Goal: Task Accomplishment & Management: Complete application form

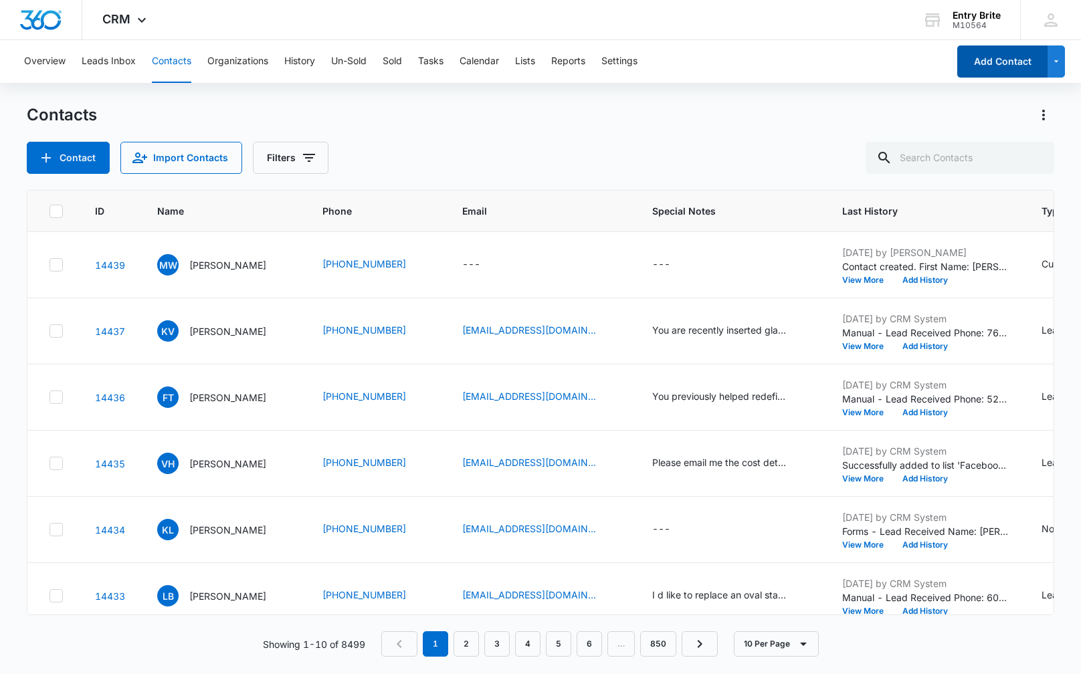
click at [986, 66] on button "Add Contact" at bounding box center [1002, 61] width 90 height 32
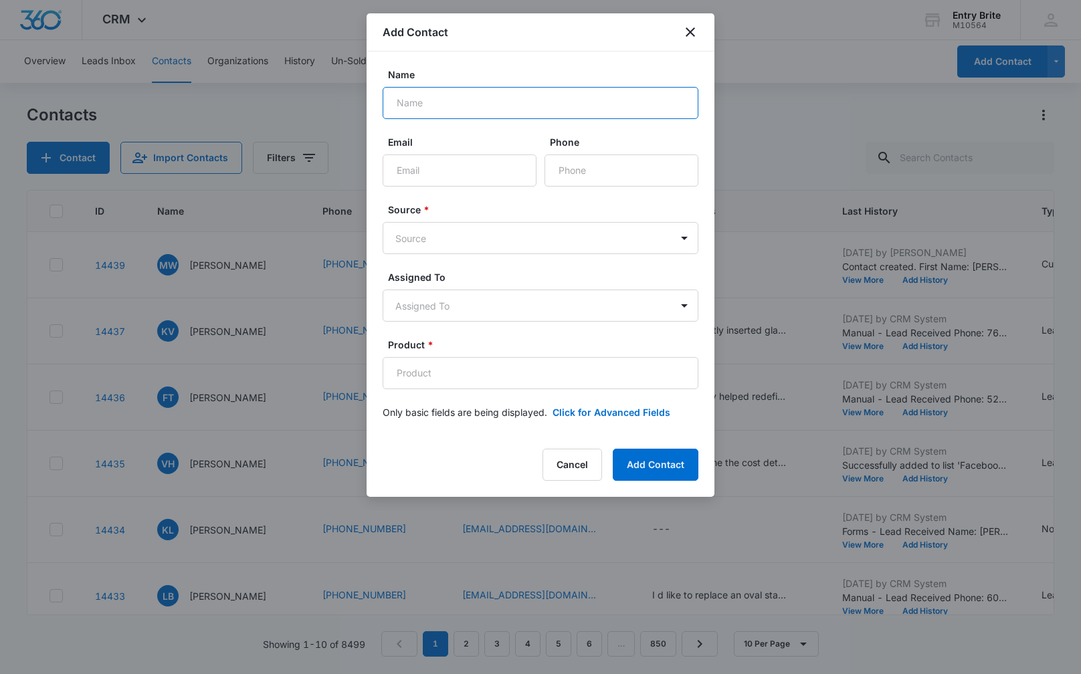
click at [421, 98] on input "Name" at bounding box center [541, 103] width 316 height 32
paste input "[PERSON_NAME]"
type input "[PERSON_NAME]"
click at [594, 167] on input "Phone" at bounding box center [621, 170] width 154 height 32
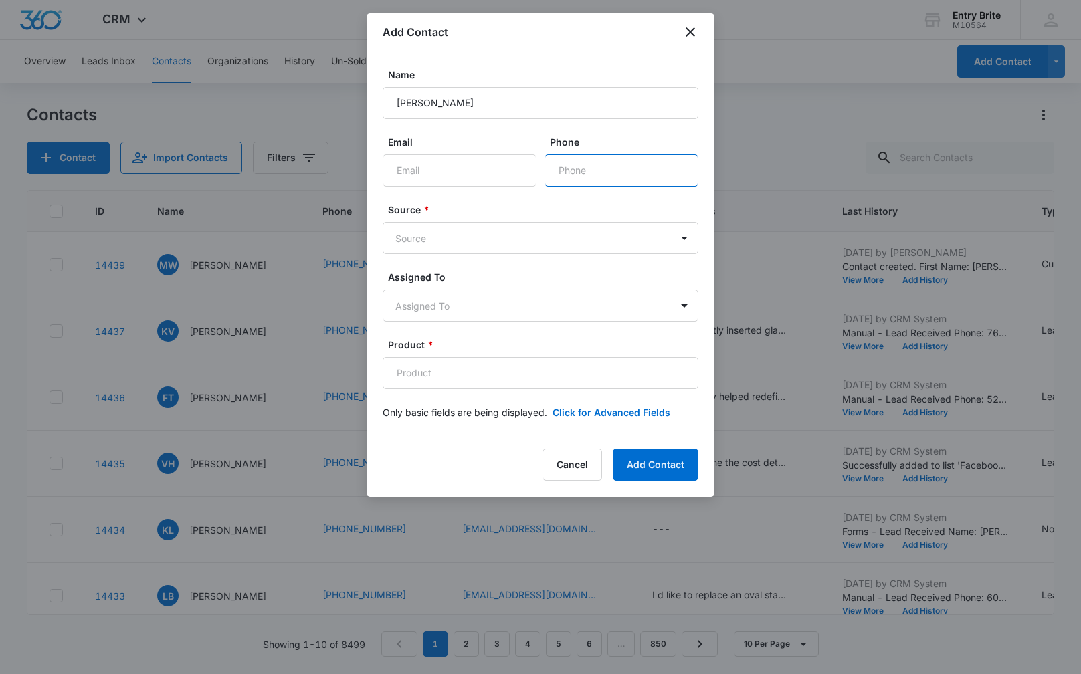
paste input "[PHONE_NUMBER]"
type input "[PHONE_NUMBER]"
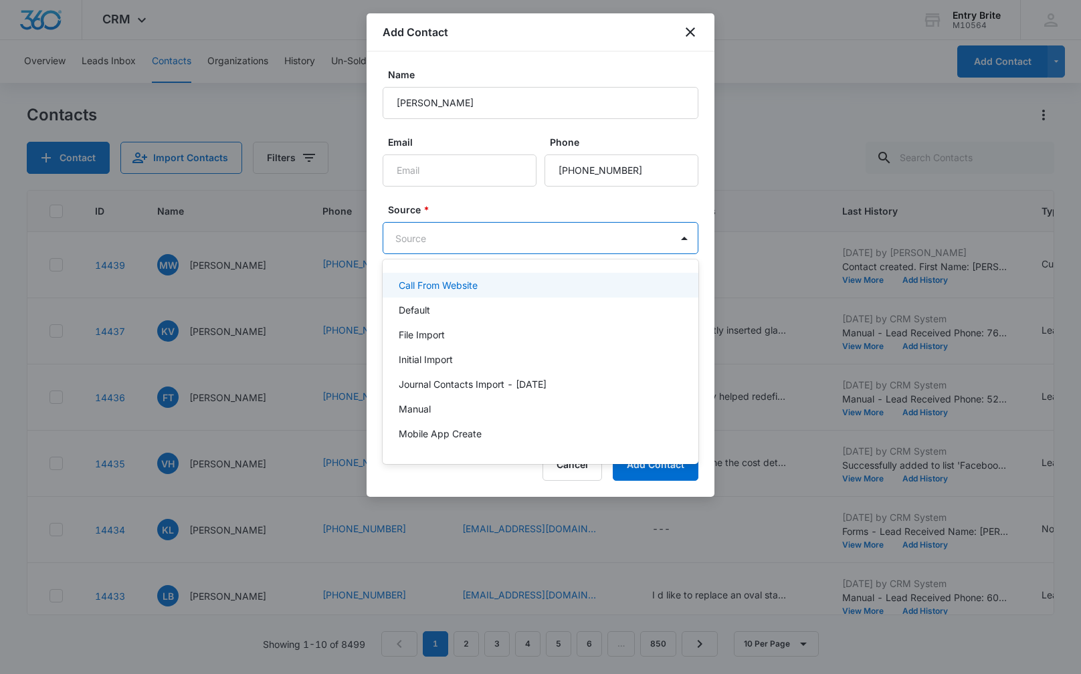
click at [548, 239] on body "CRM Apps Reputation Websites Forms CRM Email Social Content Ads Intelligence Fi…" at bounding box center [540, 337] width 1081 height 674
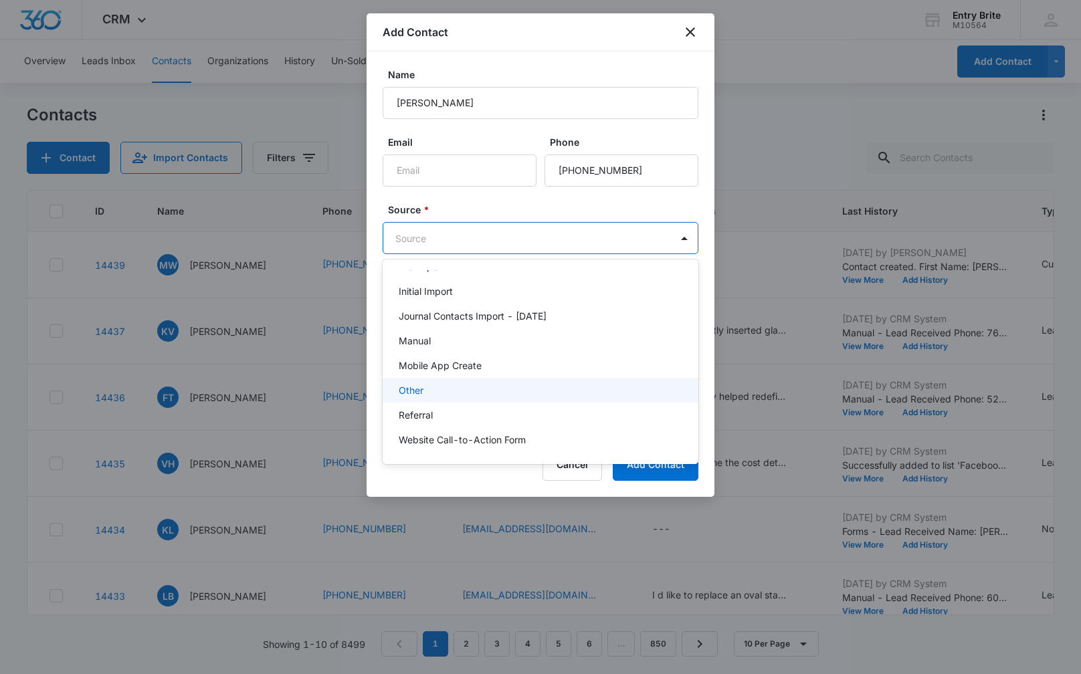
click at [498, 388] on div "Other" at bounding box center [539, 390] width 281 height 14
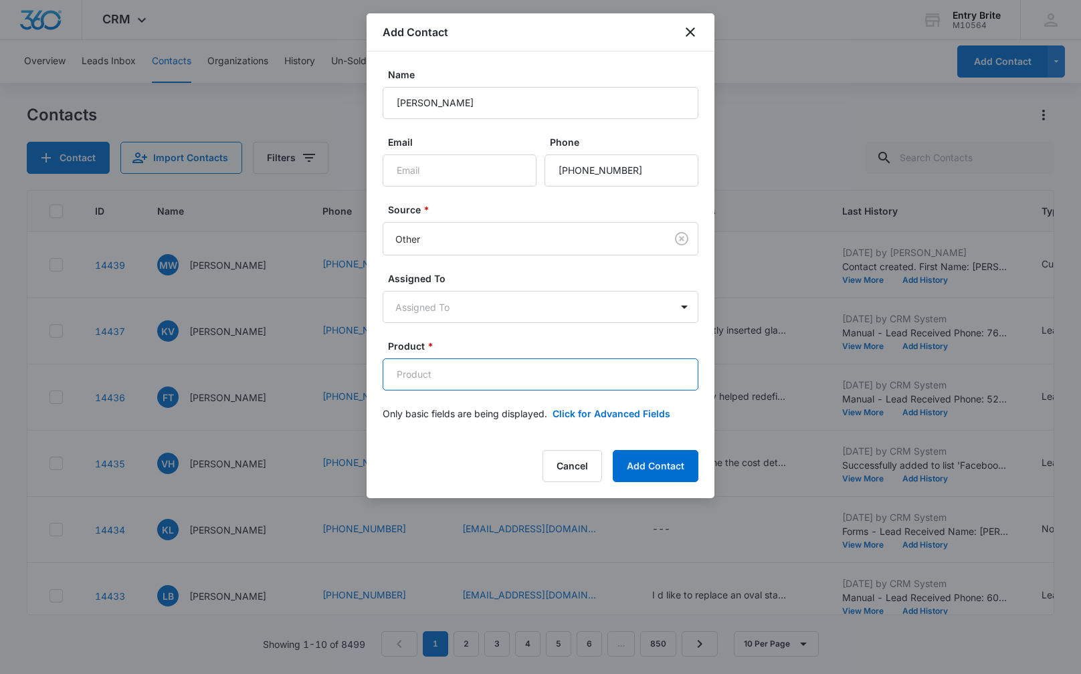
click at [399, 376] on input "Product *" at bounding box center [541, 374] width 316 height 32
paste input "4-Lite iron between glass insert"
type input "4-Lite iron between glass insert"
click at [577, 414] on button "Click for Advanced Fields" at bounding box center [611, 414] width 118 height 14
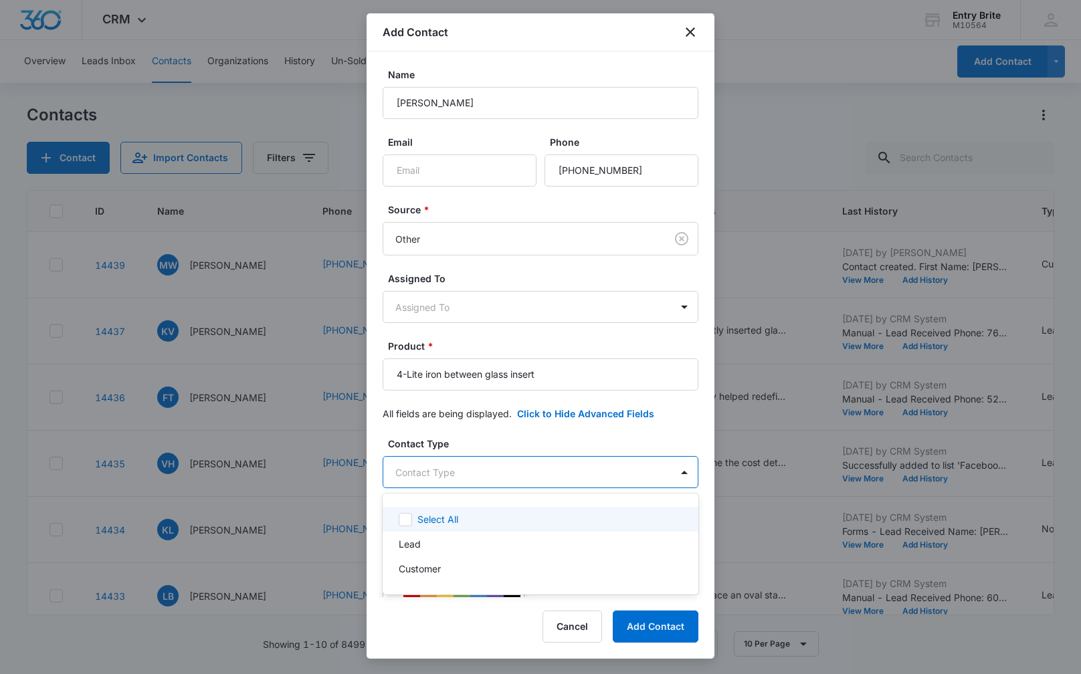
click at [490, 484] on body "CRM Apps Reputation Websites Forms CRM Email Social Content Ads Intelligence Fi…" at bounding box center [540, 337] width 1081 height 674
click at [458, 555] on div "Lead" at bounding box center [541, 544] width 316 height 25
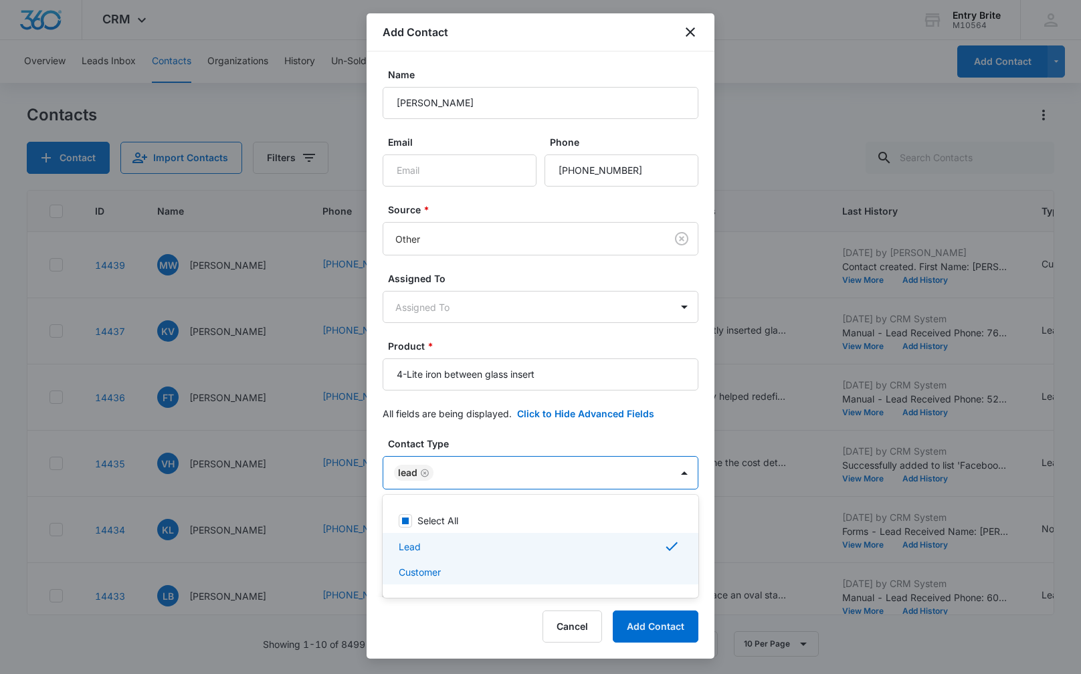
click at [425, 577] on p "Customer" at bounding box center [420, 572] width 42 height 14
click at [424, 470] on div at bounding box center [540, 337] width 1081 height 674
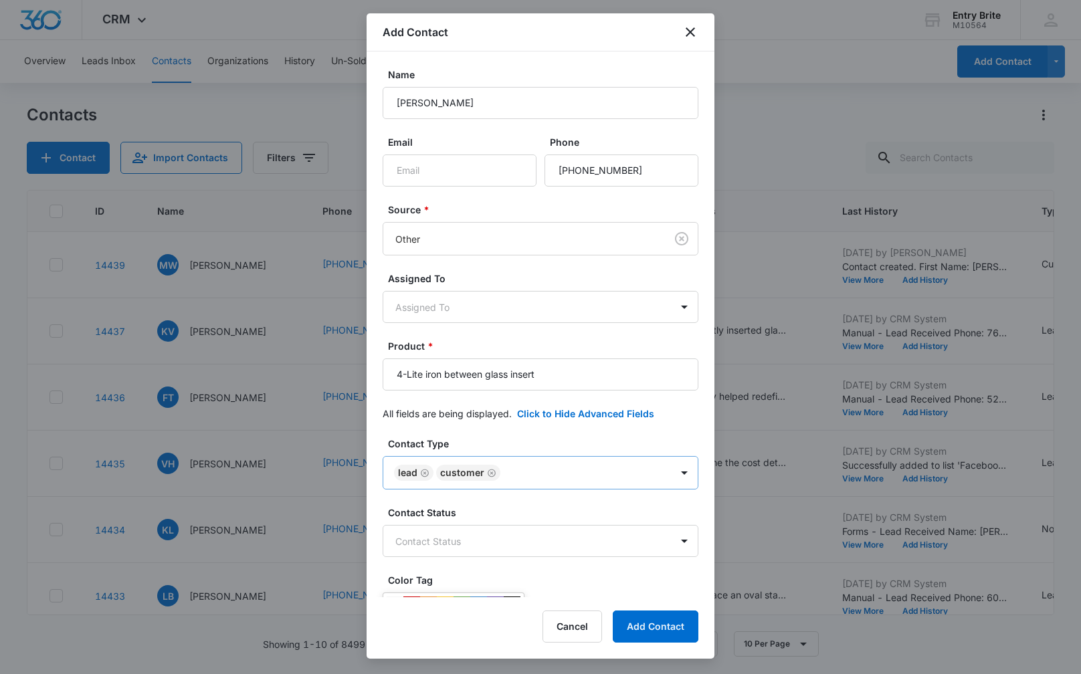
click at [423, 471] on icon "Remove Lead" at bounding box center [425, 473] width 8 height 8
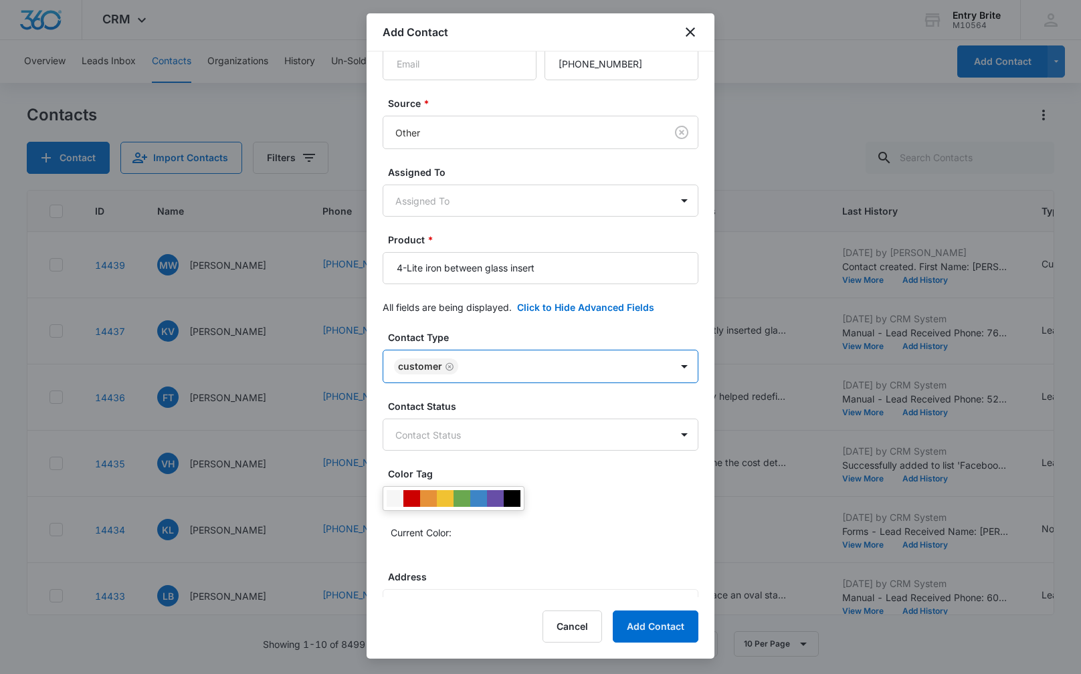
scroll to position [109, 0]
click at [456, 434] on body "CRM Apps Reputation Websites Forms CRM Email Social Content Ads Intelligence Fi…" at bounding box center [540, 337] width 1081 height 674
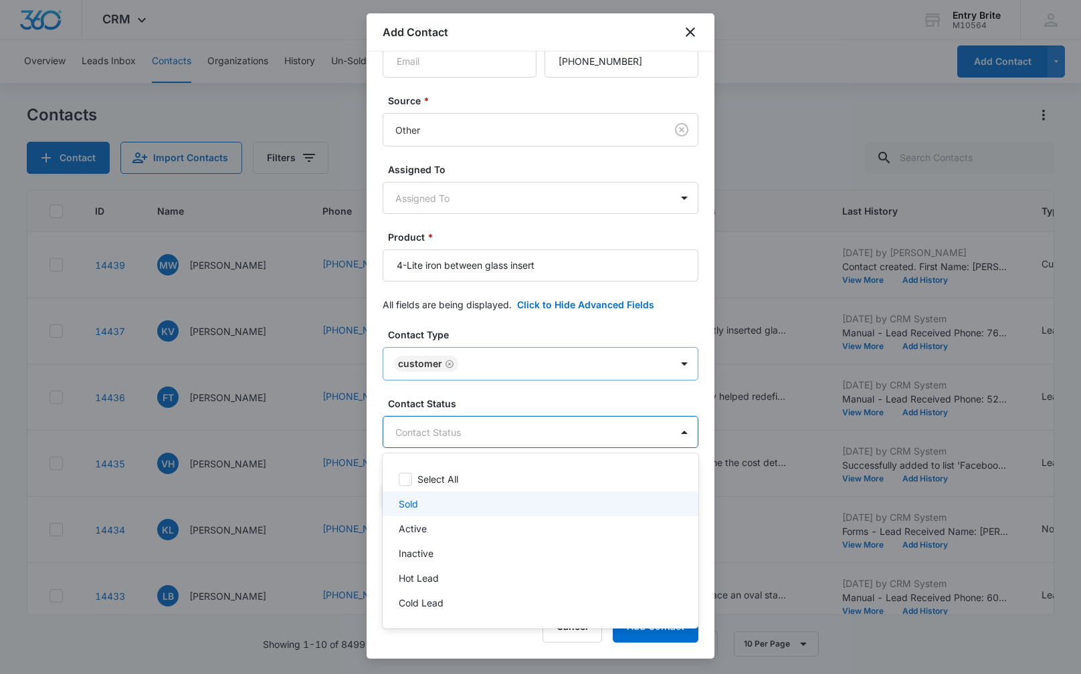
click at [443, 504] on div "Sold" at bounding box center [539, 504] width 281 height 14
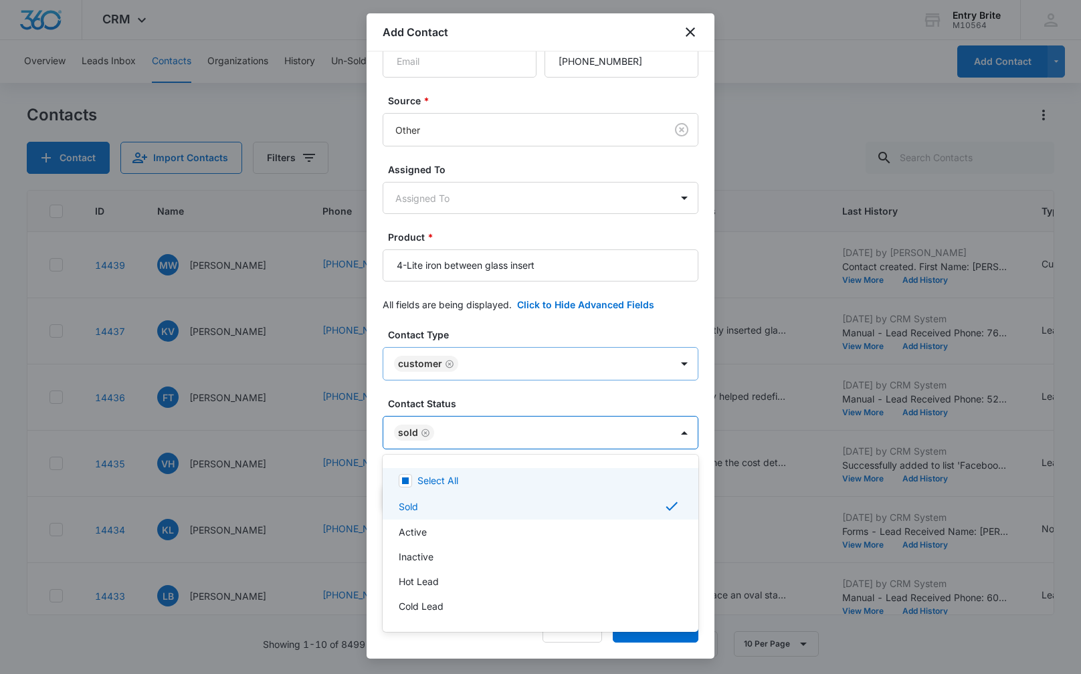
click at [527, 318] on div at bounding box center [540, 337] width 1081 height 674
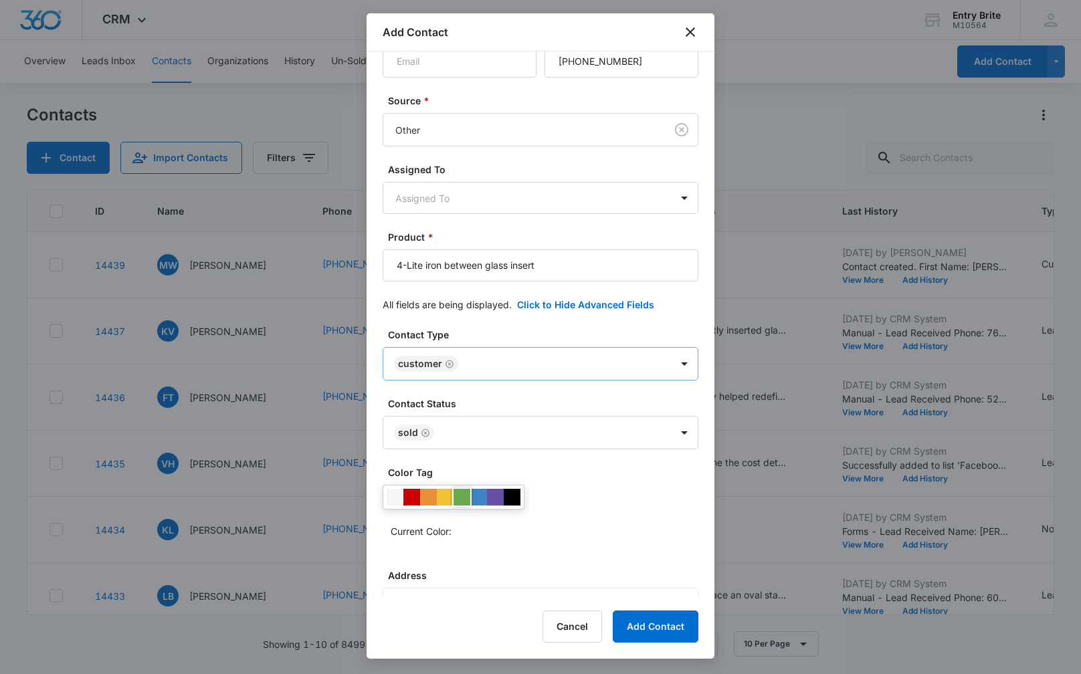
click at [459, 492] on div at bounding box center [461, 497] width 17 height 17
click at [599, 493] on div "Current Color:" at bounding box center [541, 513] width 316 height 57
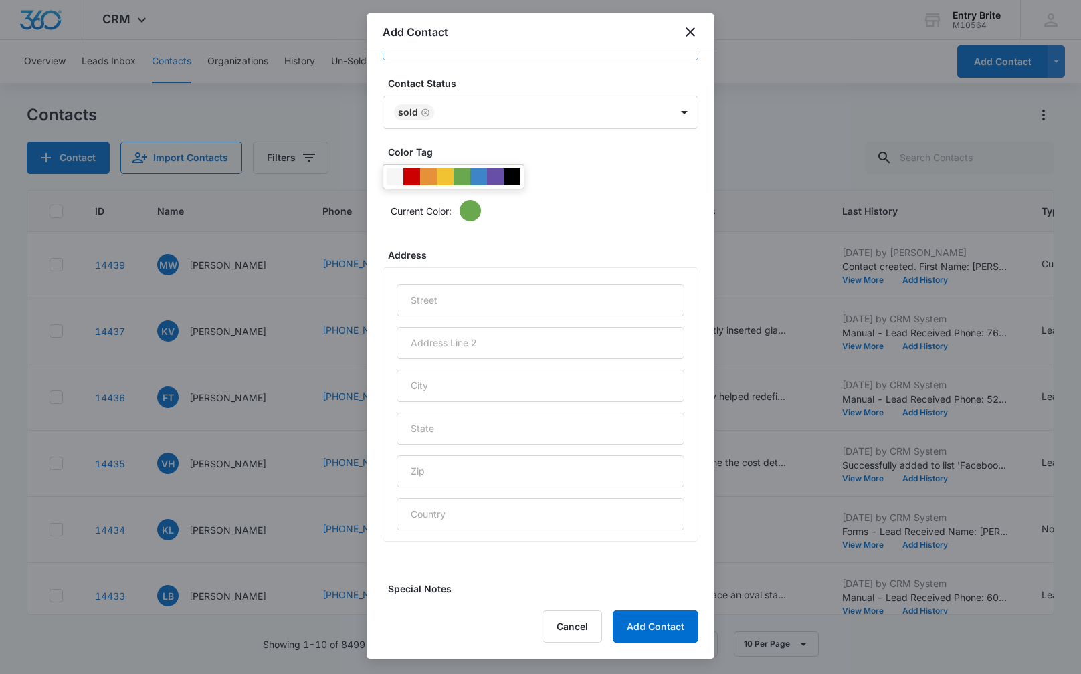
scroll to position [431, 0]
click at [423, 288] on input "text" at bounding box center [541, 298] width 288 height 32
paste input "[STREET_ADDRESS]"
type input "[STREET_ADDRESS]"
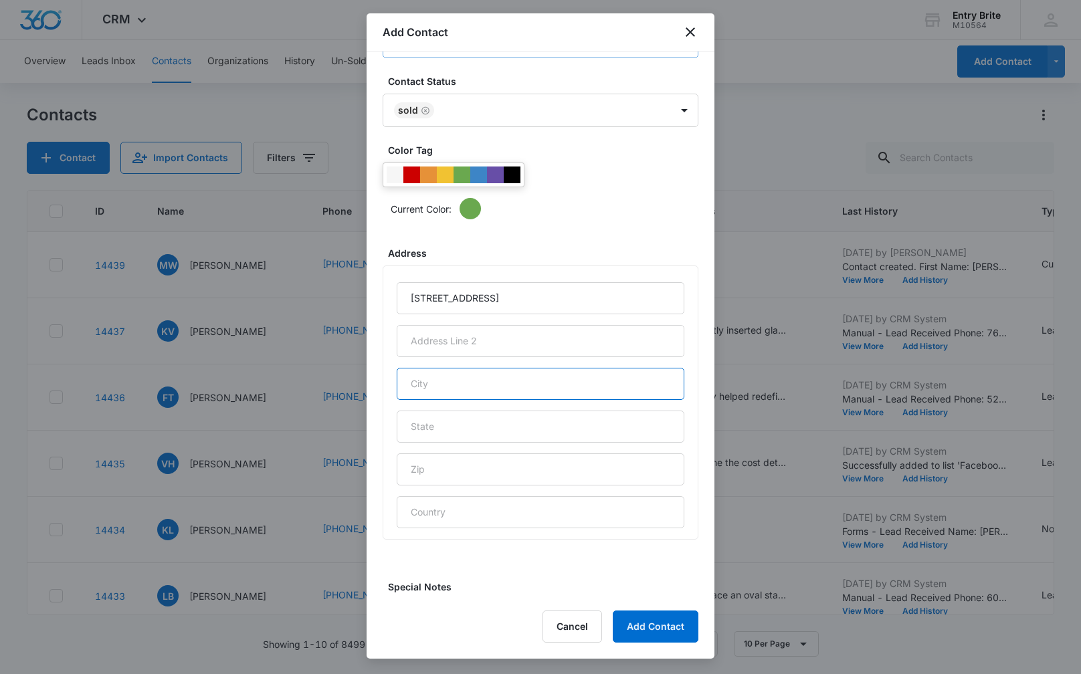
click at [482, 389] on input "text" at bounding box center [541, 384] width 288 height 32
type input "Phoenix"
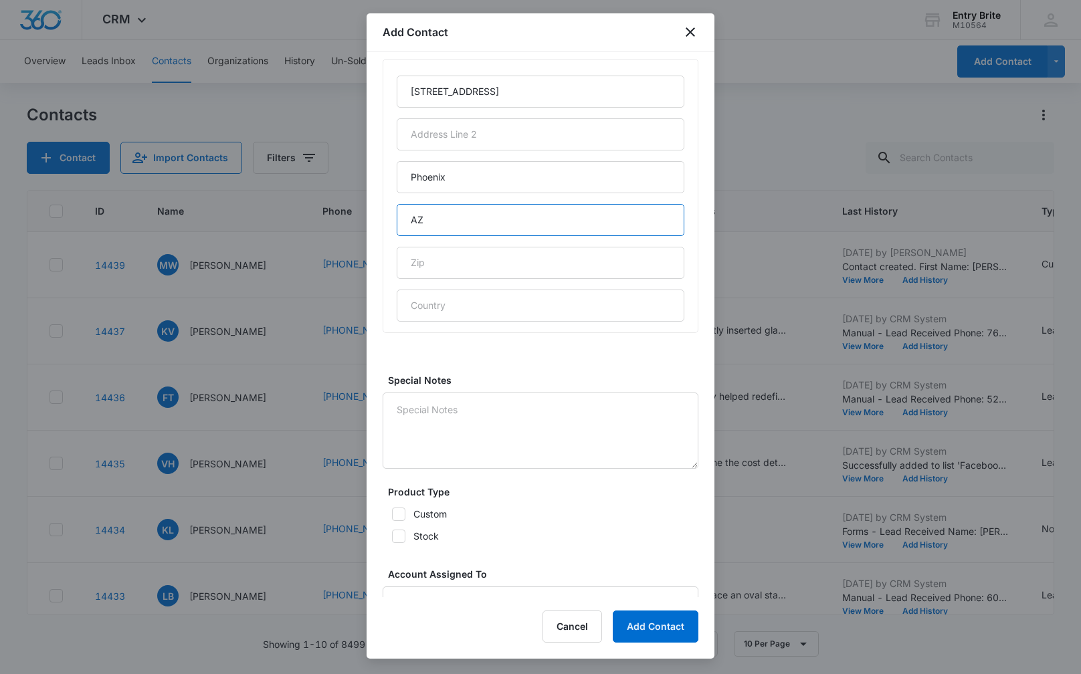
scroll to position [727, 0]
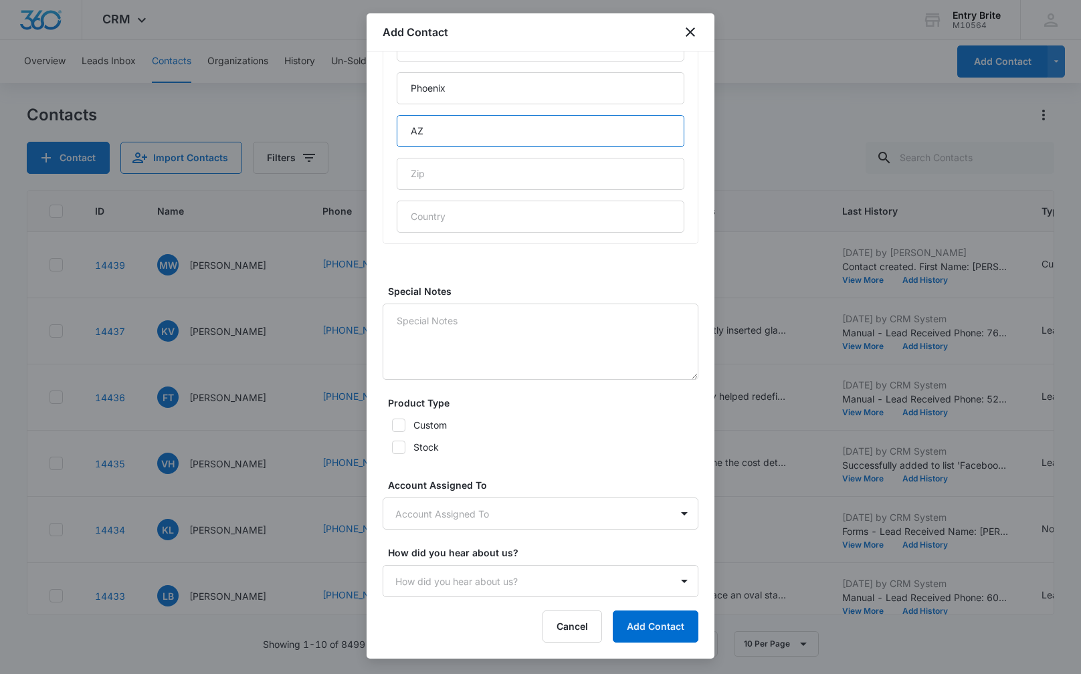
type input "AZ"
click at [403, 447] on icon at bounding box center [399, 447] width 12 height 12
click at [392, 447] on input "Stock" at bounding box center [387, 447] width 9 height 9
checkbox input "true"
click at [429, 506] on body "CRM Apps Reputation Websites Forms CRM Email Social Content Ads Intelligence Fi…" at bounding box center [540, 337] width 1081 height 674
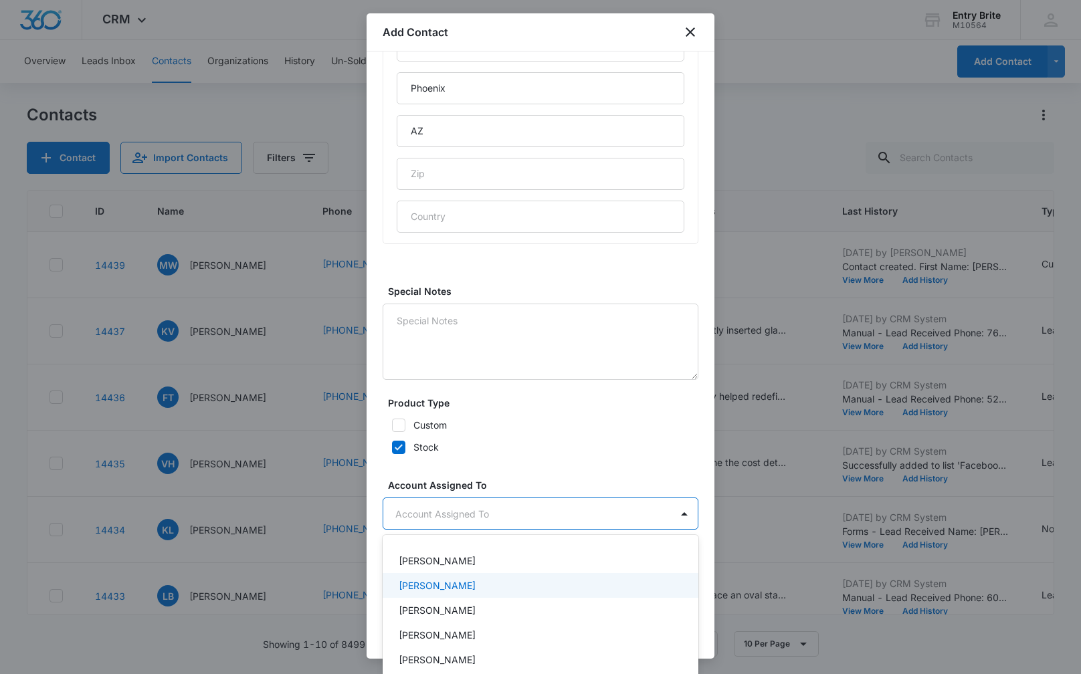
click at [433, 579] on p "[PERSON_NAME]" at bounding box center [437, 586] width 77 height 14
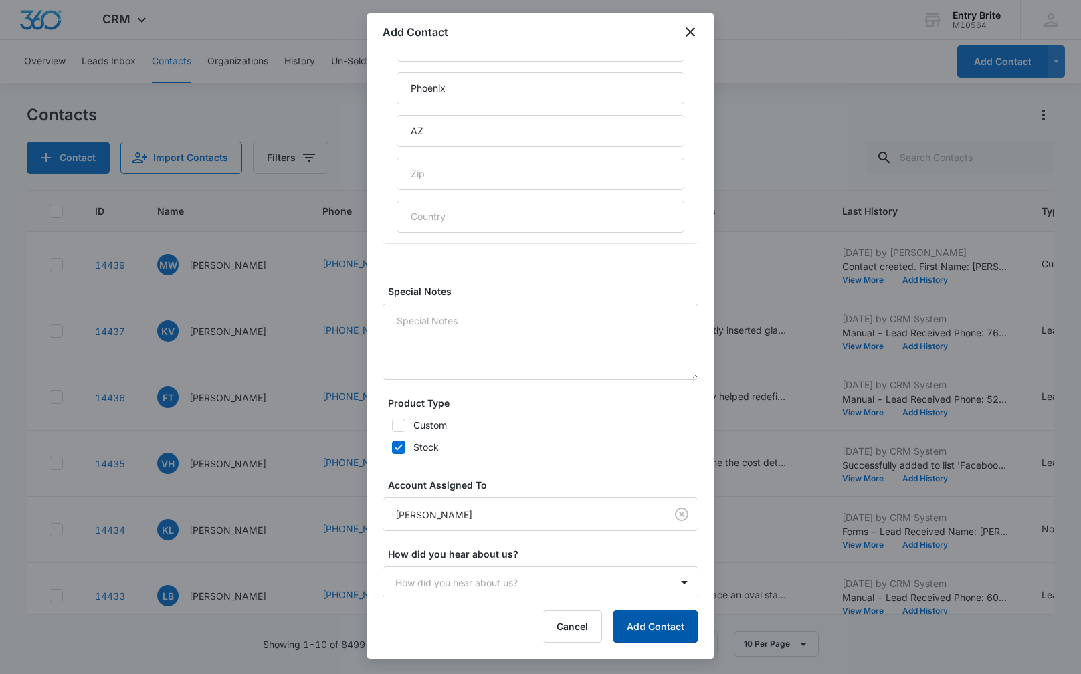
click at [627, 626] on button "Add Contact" at bounding box center [656, 627] width 86 height 32
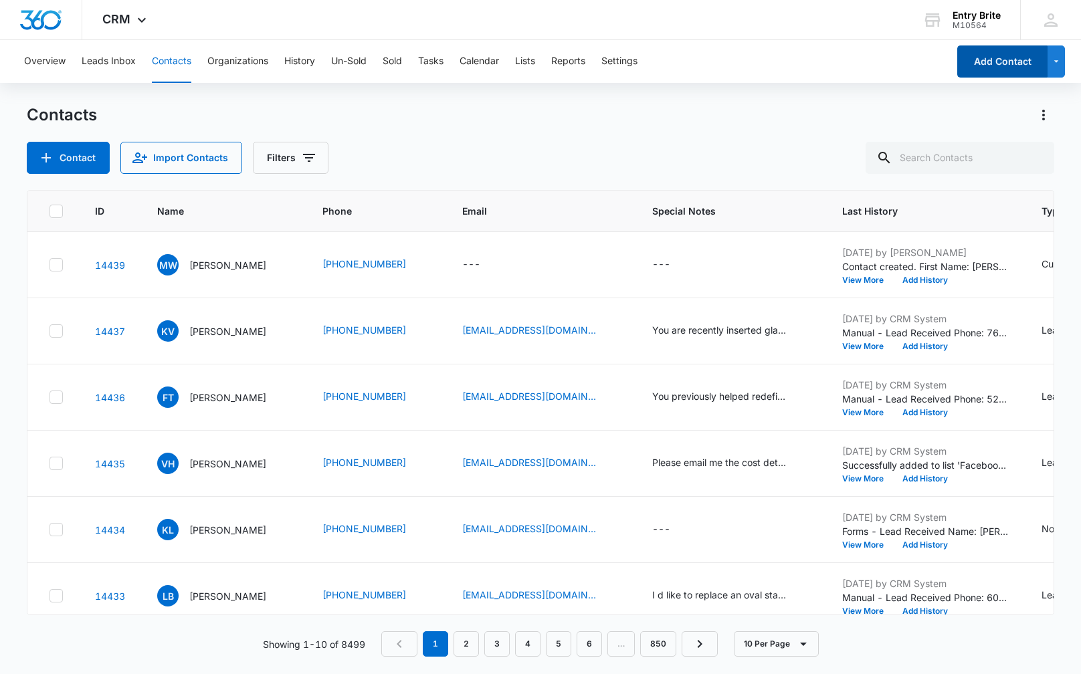
click at [996, 64] on button "Add Contact" at bounding box center [1002, 61] width 90 height 32
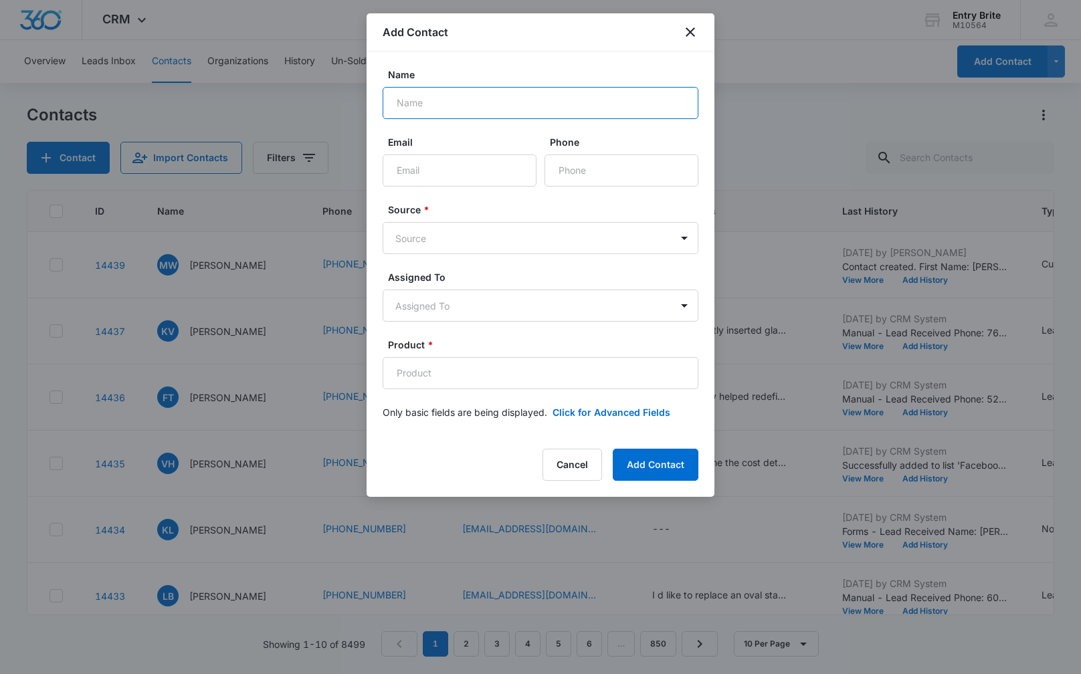
click at [427, 102] on input "Name" at bounding box center [541, 103] width 316 height 32
paste input "[PERSON_NAME]"
type input "[PERSON_NAME]"
click at [566, 160] on input "Phone" at bounding box center [621, 170] width 154 height 32
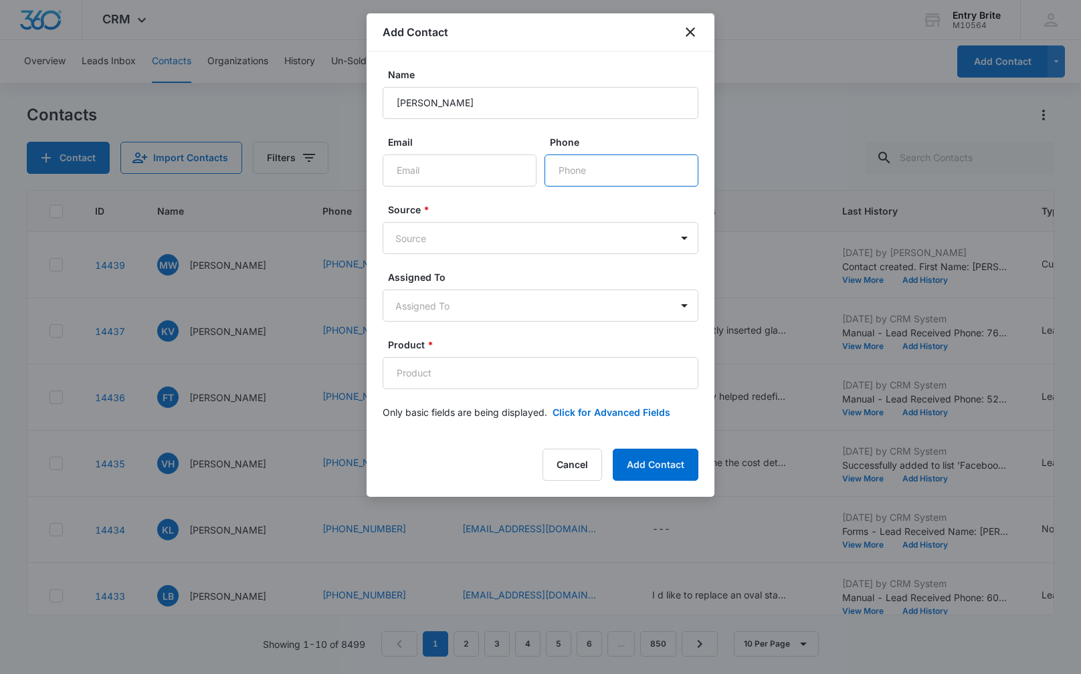
paste input "[PHONE_NUMBER]"
type input "[PHONE_NUMBER]"
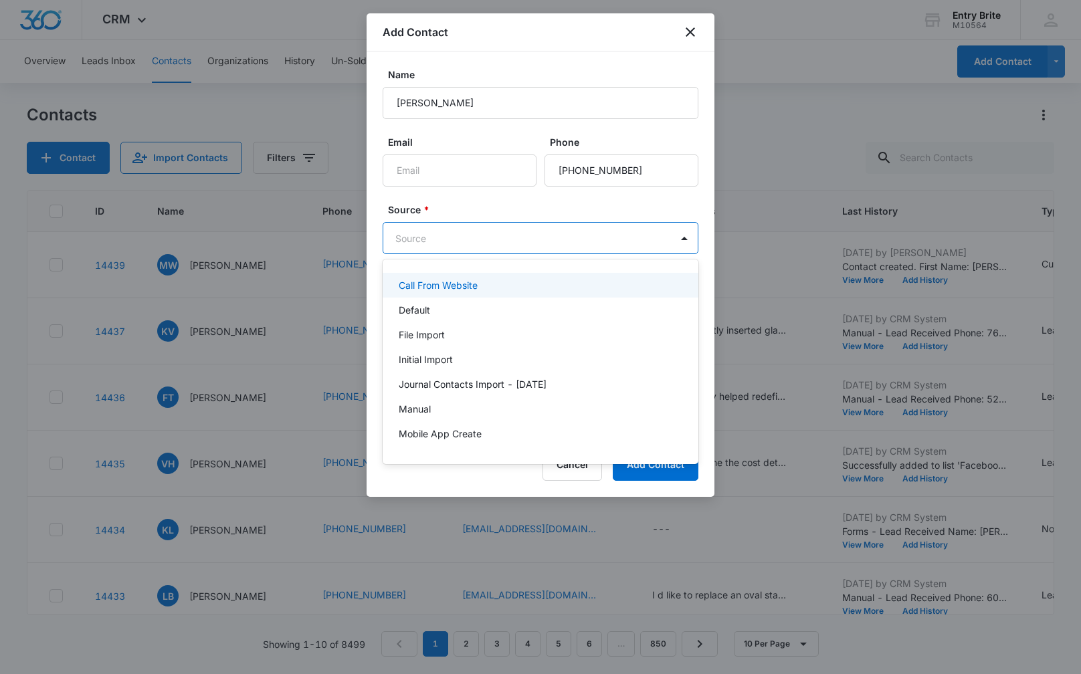
click at [546, 230] on body "CRM Apps Reputation Websites Forms CRM Email Social Content Ads Intelligence Fi…" at bounding box center [540, 337] width 1081 height 674
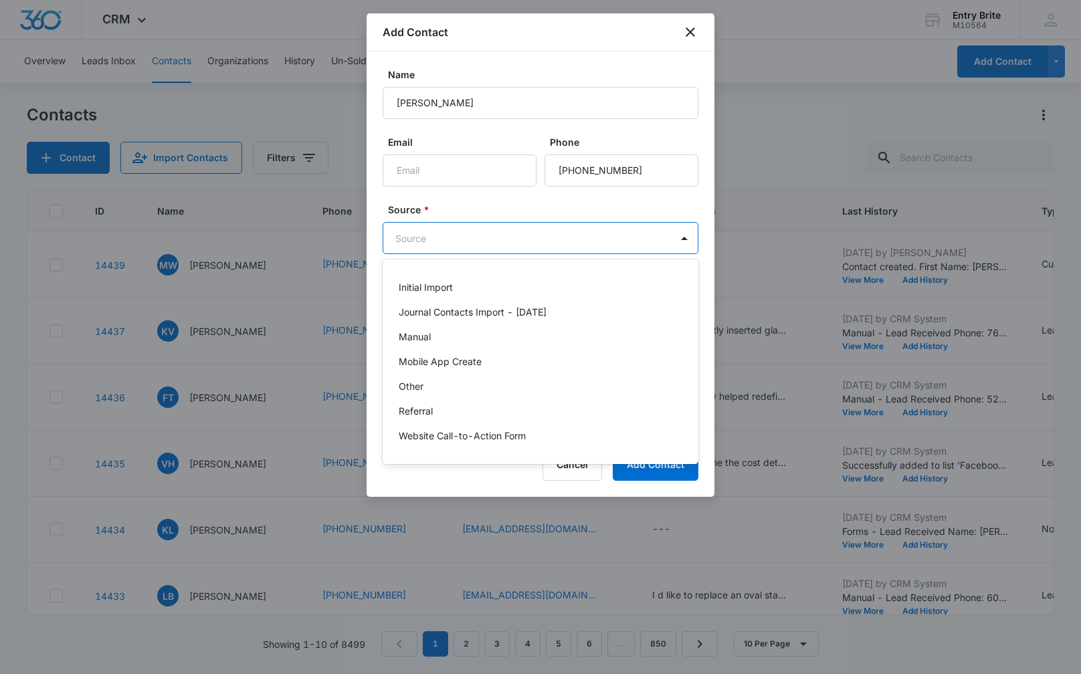
scroll to position [68, 0]
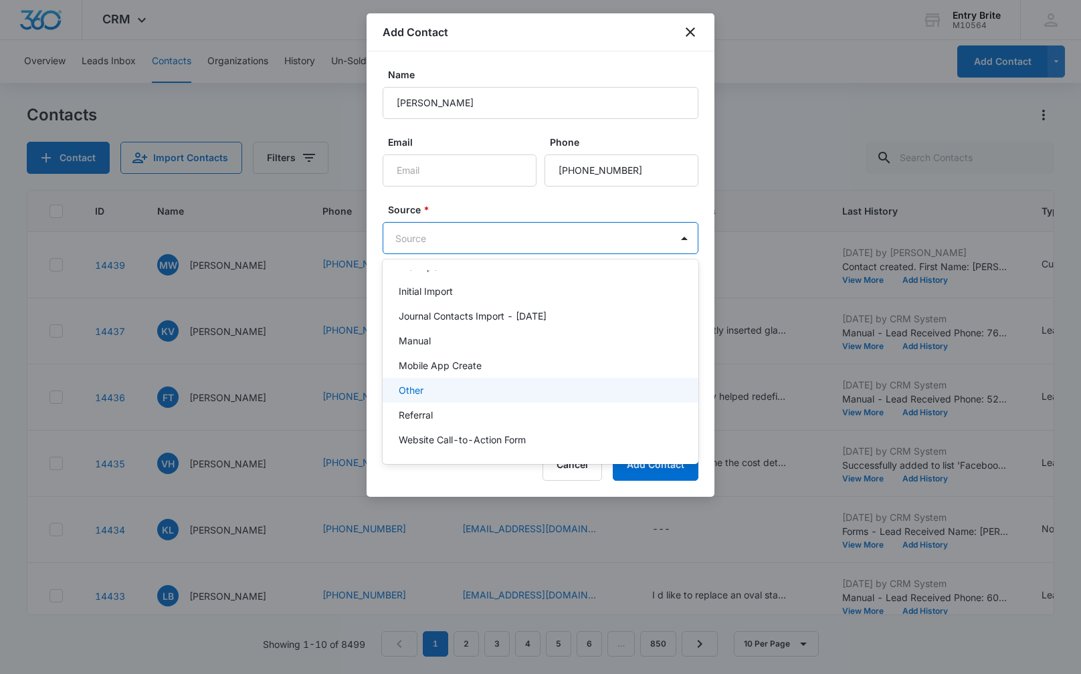
click at [510, 395] on div "Other" at bounding box center [539, 390] width 281 height 14
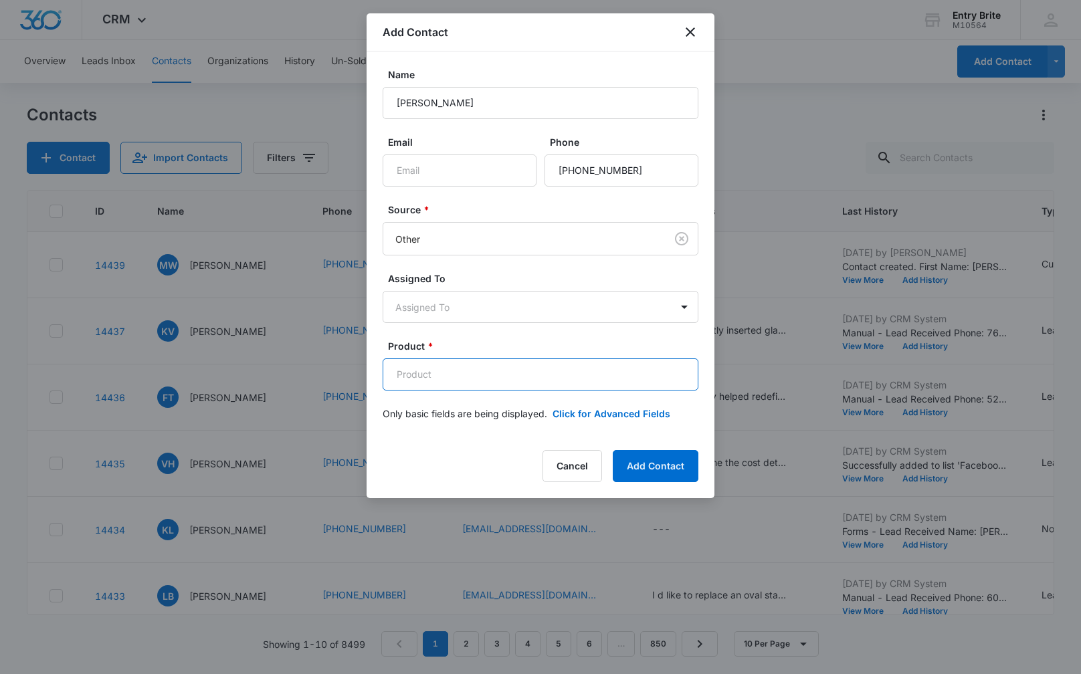
click at [404, 379] on input "Product *" at bounding box center [541, 374] width 316 height 32
paste input "Pure leaded glass insert"
type input "Pure leaded glass insert"
click at [587, 415] on button "Click for Advanced Fields" at bounding box center [611, 414] width 118 height 14
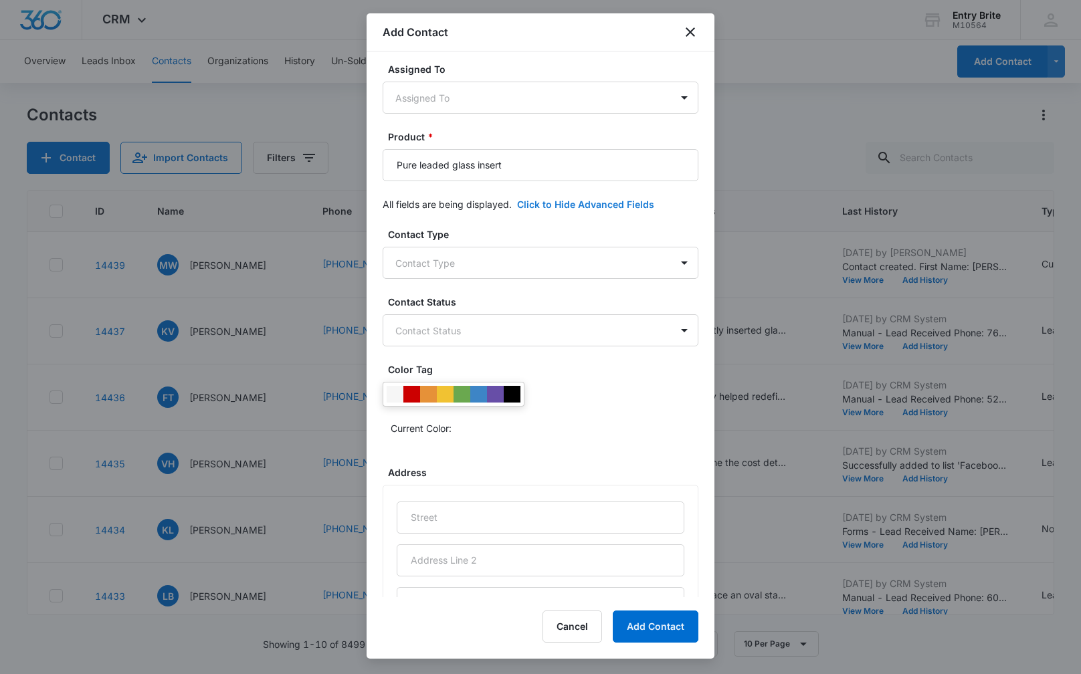
scroll to position [237, 0]
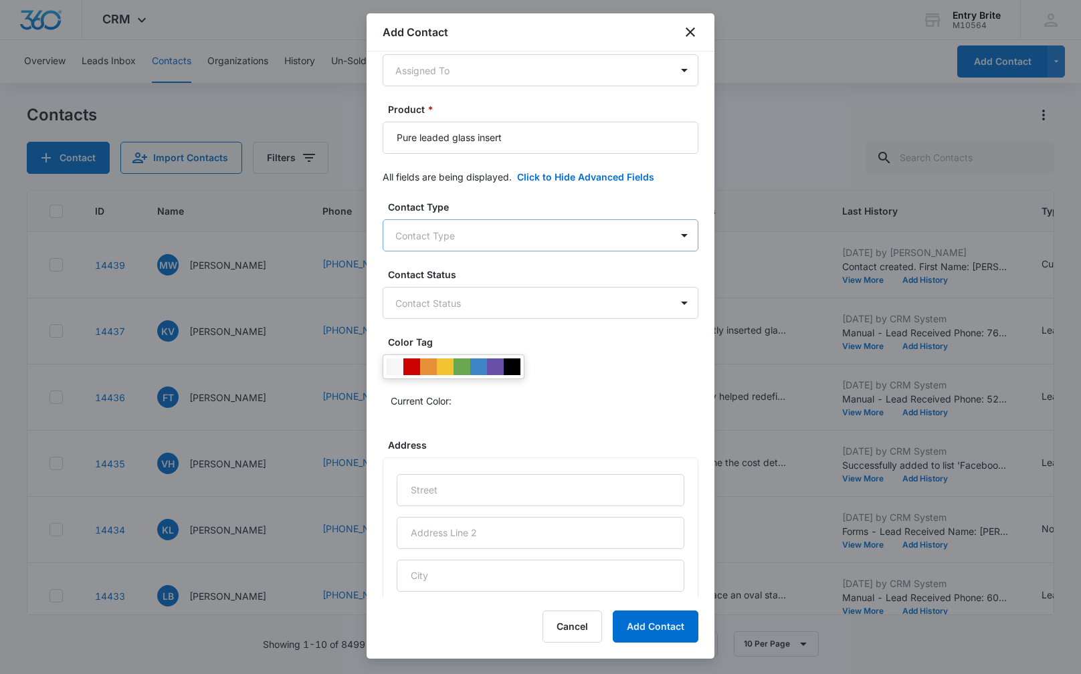
click at [569, 235] on body "CRM Apps Reputation Websites Forms CRM Email Social Content Ads Intelligence Fi…" at bounding box center [540, 337] width 1081 height 674
click at [493, 330] on div "Customer" at bounding box center [539, 332] width 281 height 14
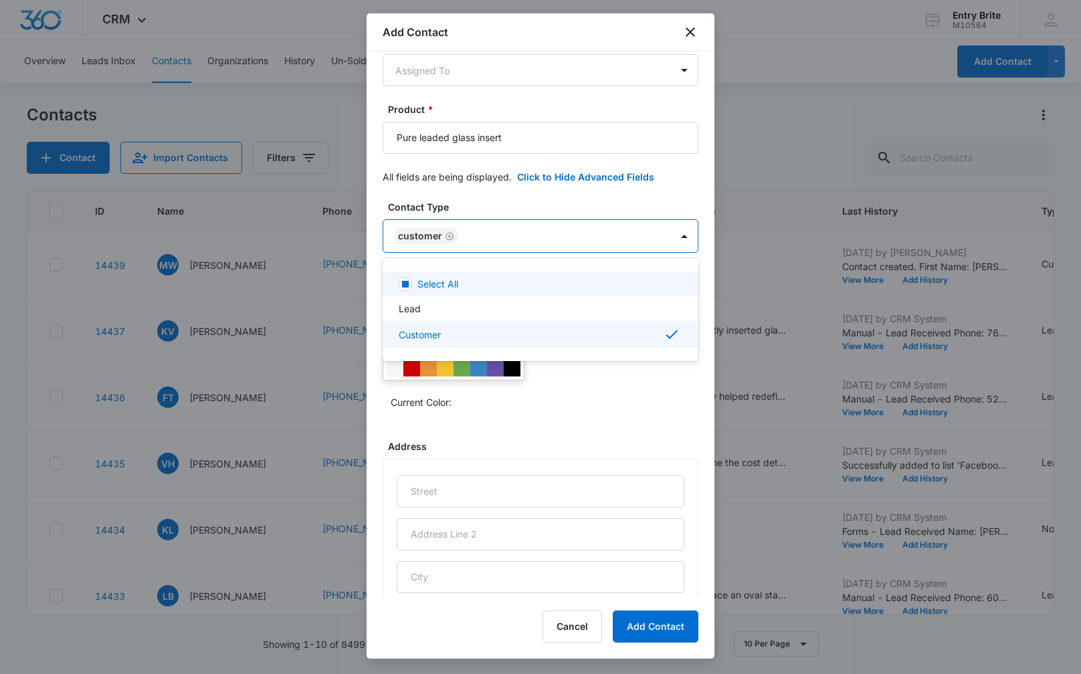
click at [550, 175] on div at bounding box center [540, 337] width 1081 height 674
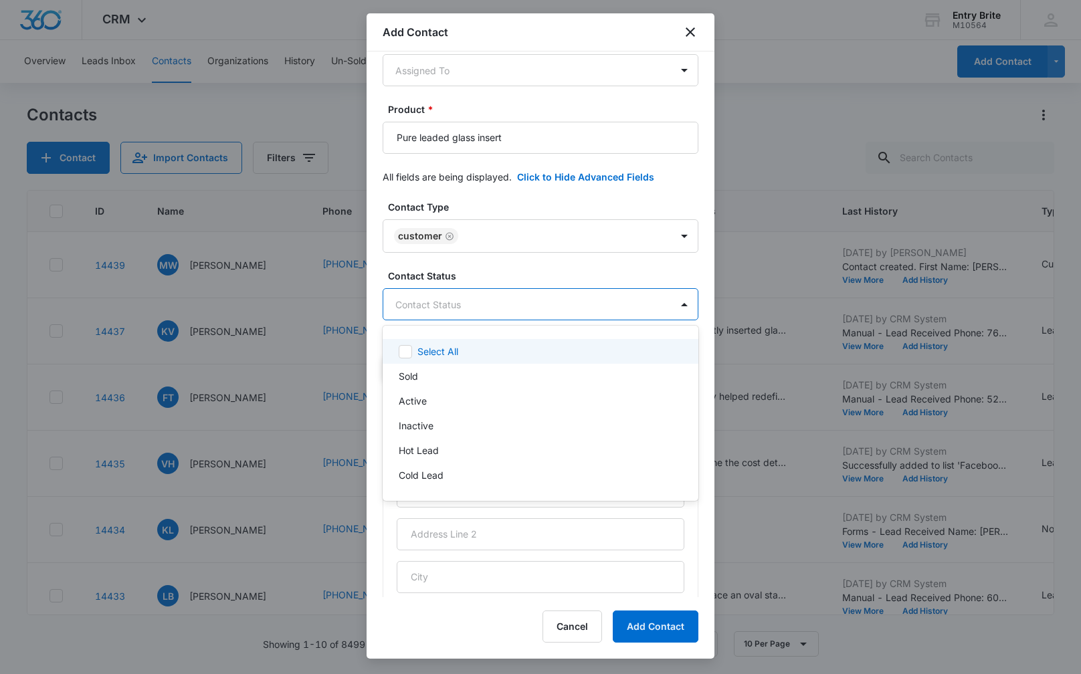
click at [491, 298] on body "CRM Apps Reputation Websites Forms CRM Email Social Content Ads Intelligence Fi…" at bounding box center [540, 337] width 1081 height 674
click at [433, 377] on div "Sold" at bounding box center [539, 376] width 281 height 14
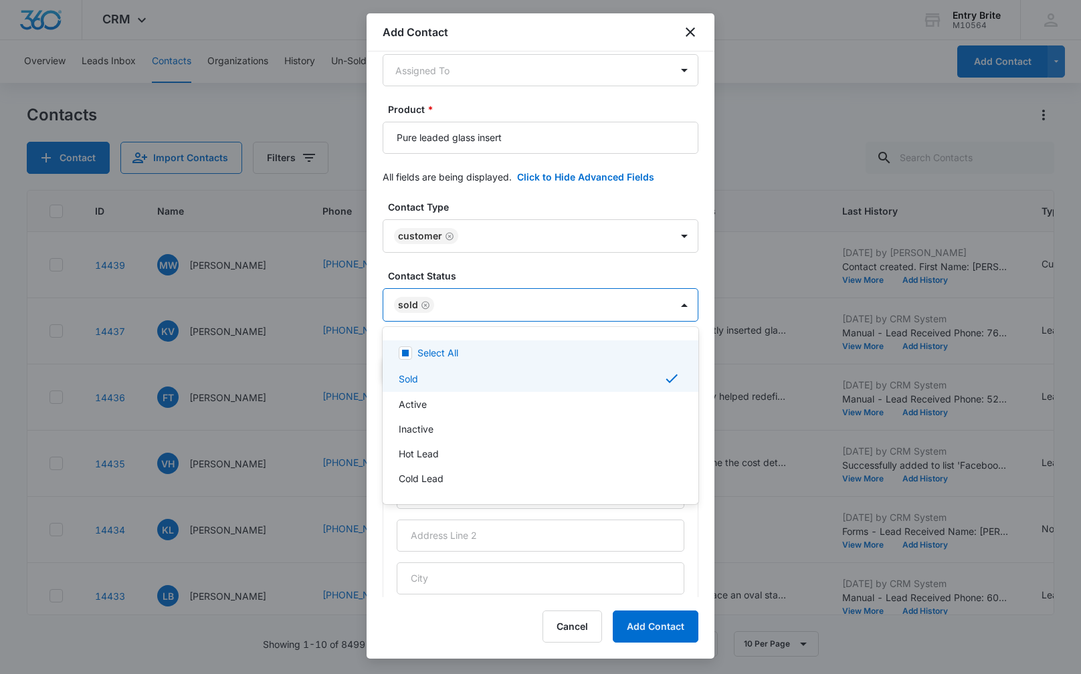
click at [471, 201] on div at bounding box center [540, 337] width 1081 height 674
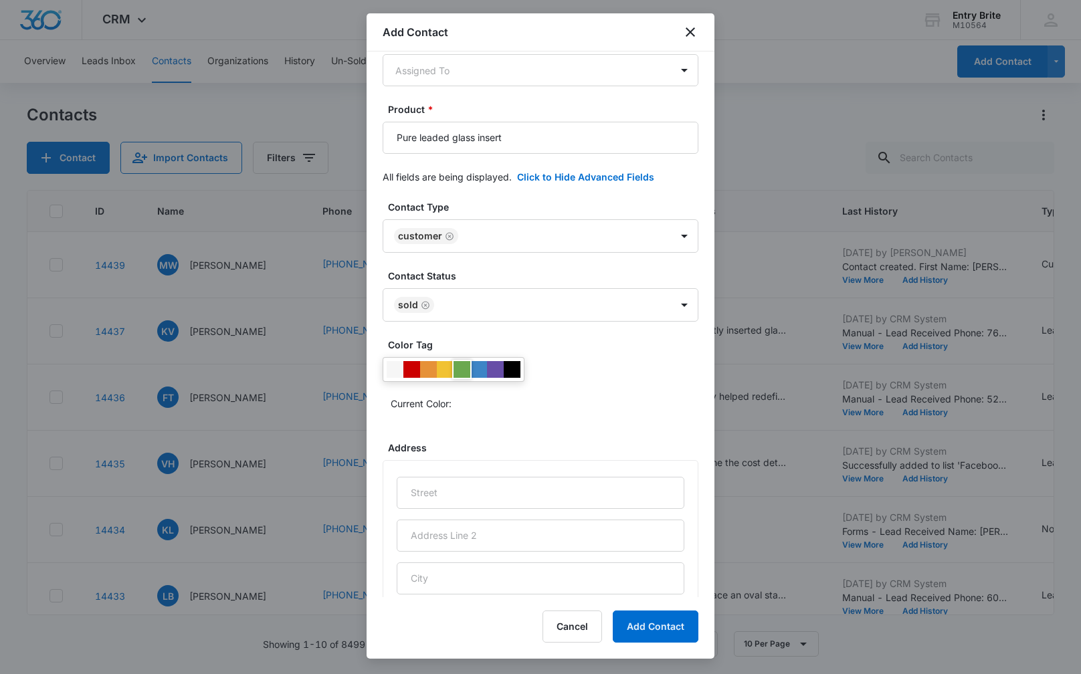
click at [464, 367] on div at bounding box center [461, 369] width 17 height 17
click at [564, 385] on div "Current Color:" at bounding box center [541, 385] width 316 height 57
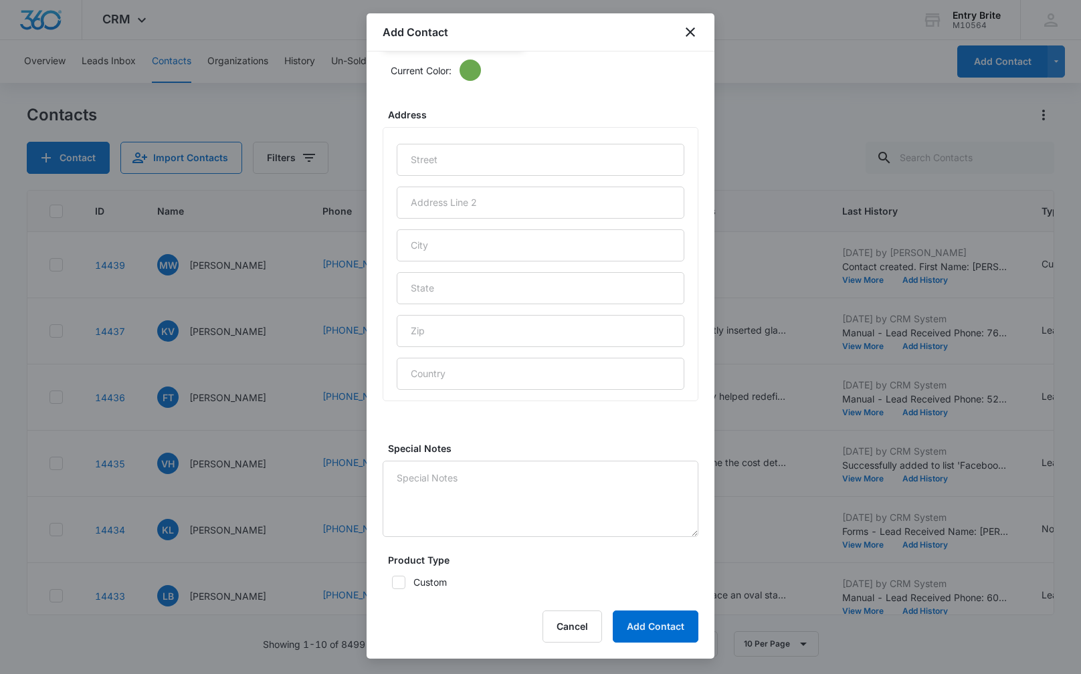
scroll to position [593, 0]
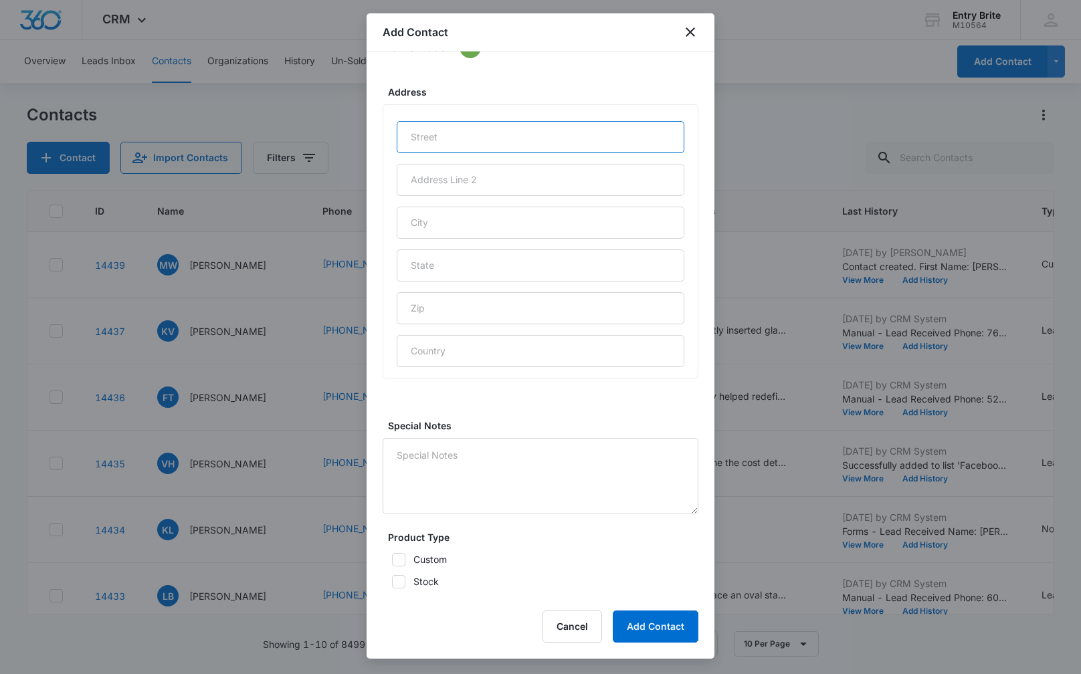
click at [435, 142] on input "text" at bounding box center [541, 137] width 288 height 32
paste input "[STREET_ADDRESS]"
type input "[STREET_ADDRESS]"
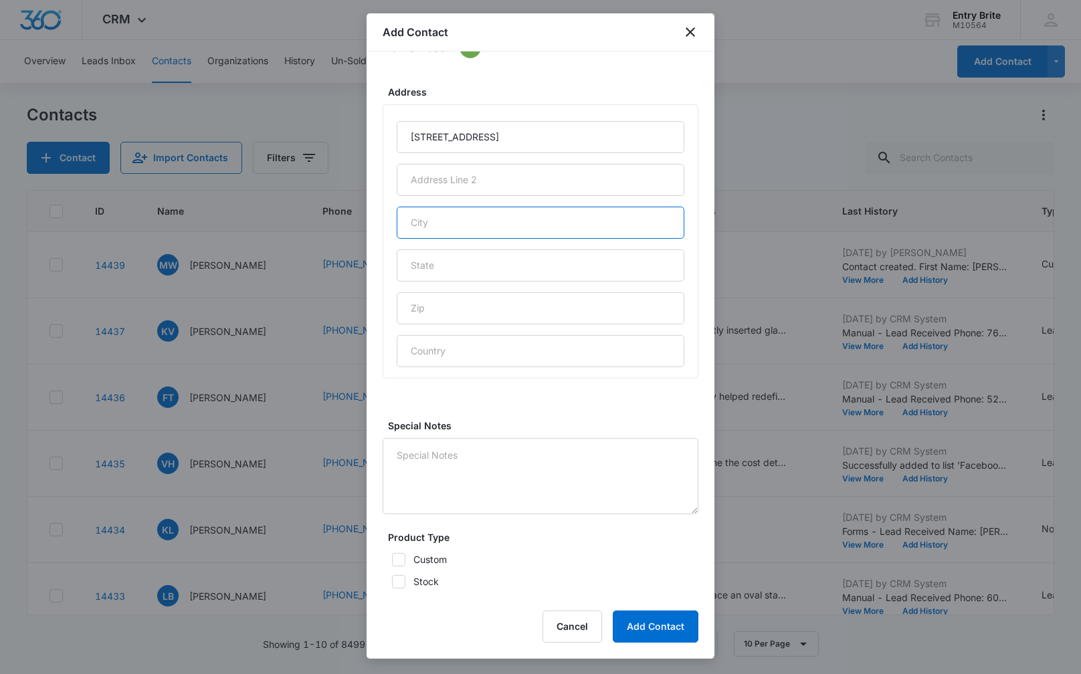
click at [439, 221] on input "text" at bounding box center [541, 223] width 288 height 32
type input "Phoenix"
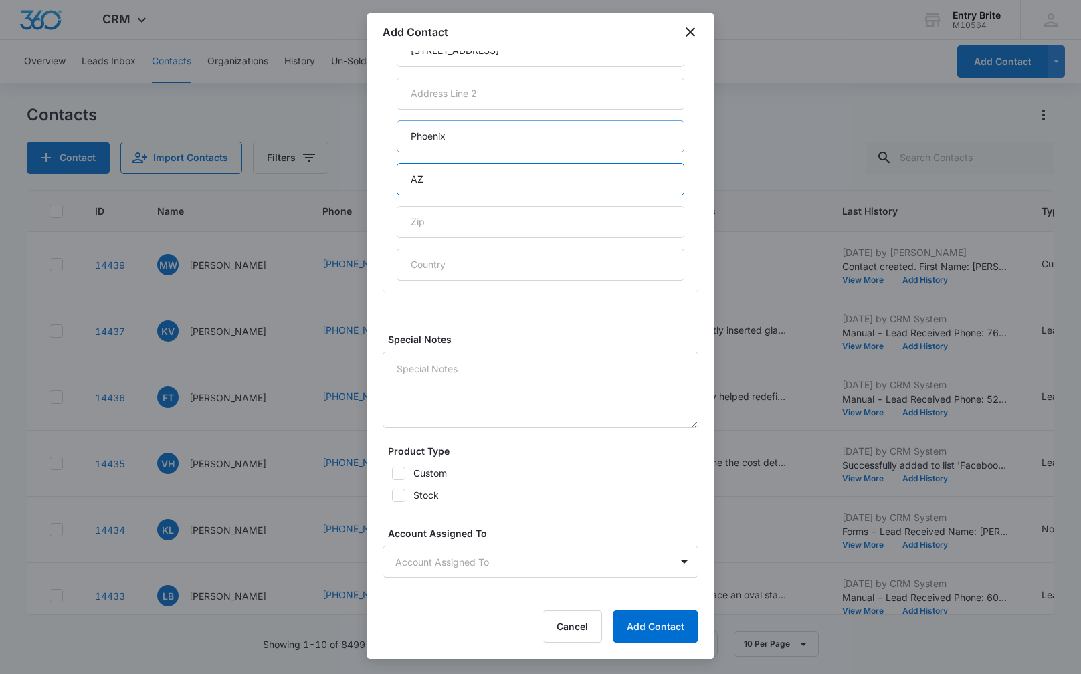
scroll to position [727, 0]
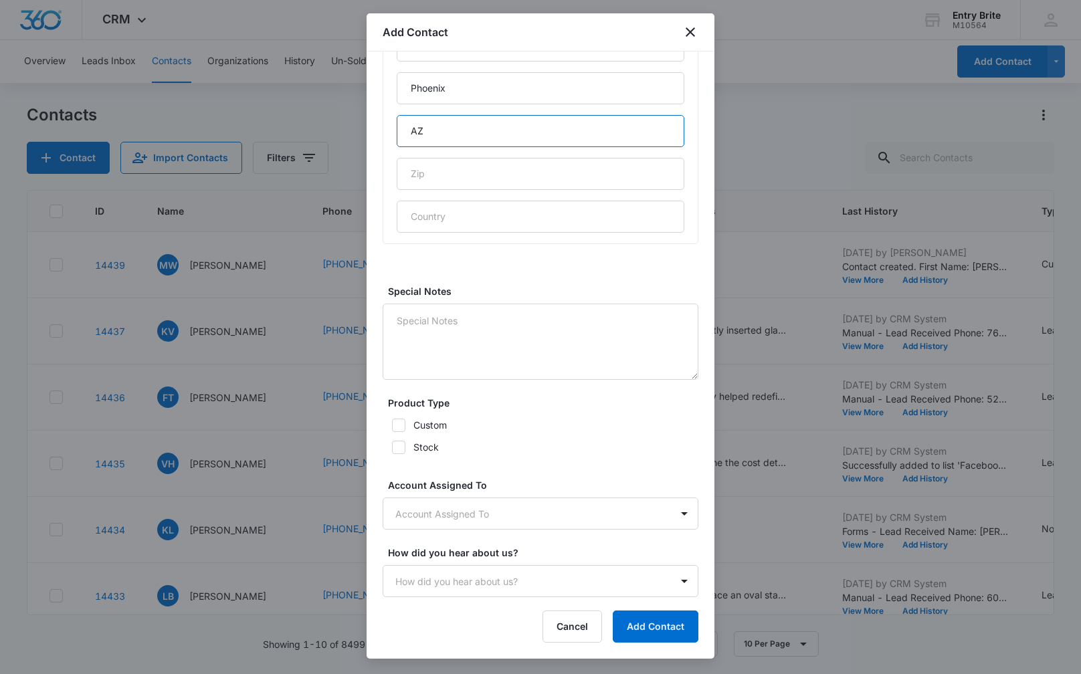
type input "AZ"
click at [397, 445] on icon at bounding box center [399, 447] width 12 height 12
click at [392, 445] on input "Stock" at bounding box center [387, 447] width 9 height 9
checkbox input "true"
click at [429, 505] on body "CRM Apps Reputation Websites Forms CRM Email Social Content Ads Intelligence Fi…" at bounding box center [540, 337] width 1081 height 674
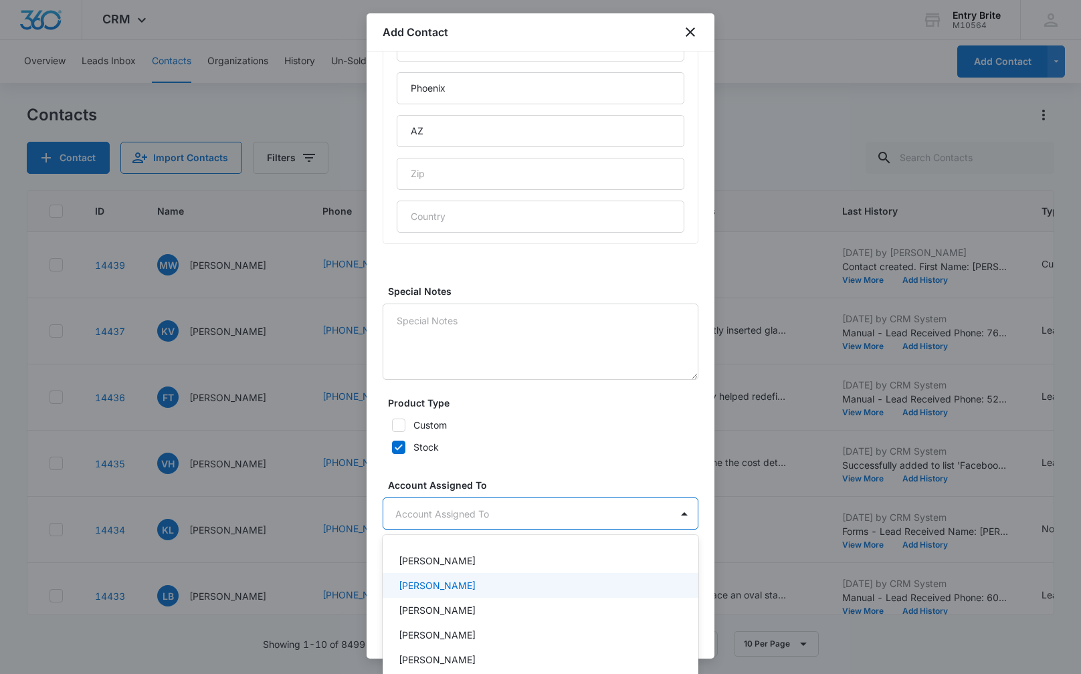
click at [437, 579] on p "[PERSON_NAME]" at bounding box center [437, 586] width 77 height 14
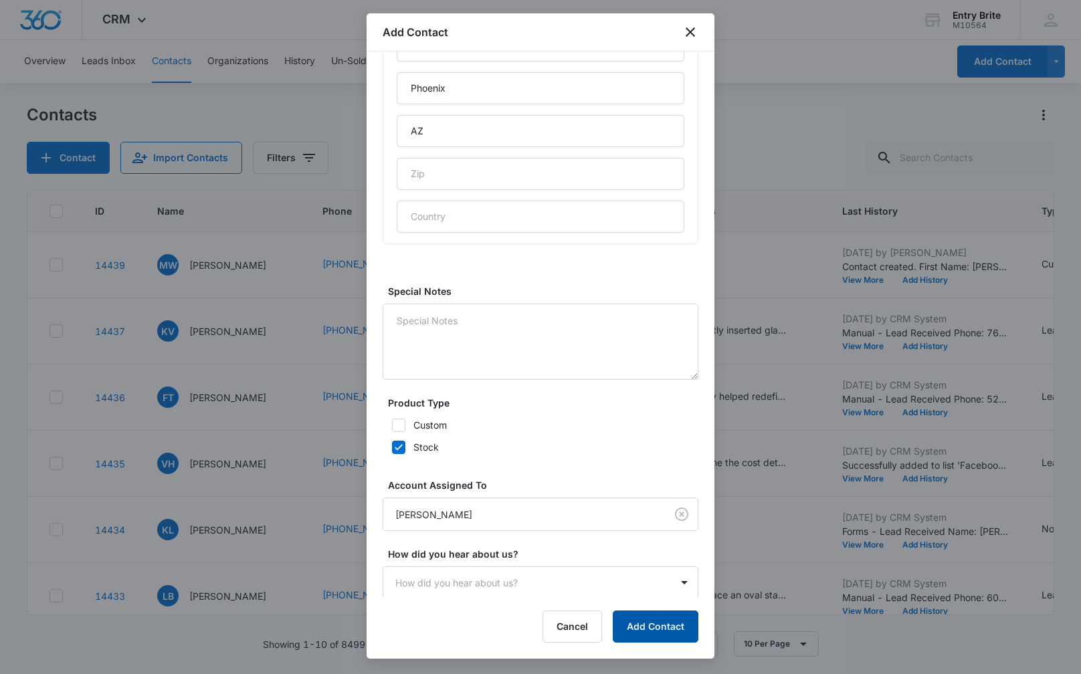
click at [638, 635] on button "Add Contact" at bounding box center [656, 627] width 86 height 32
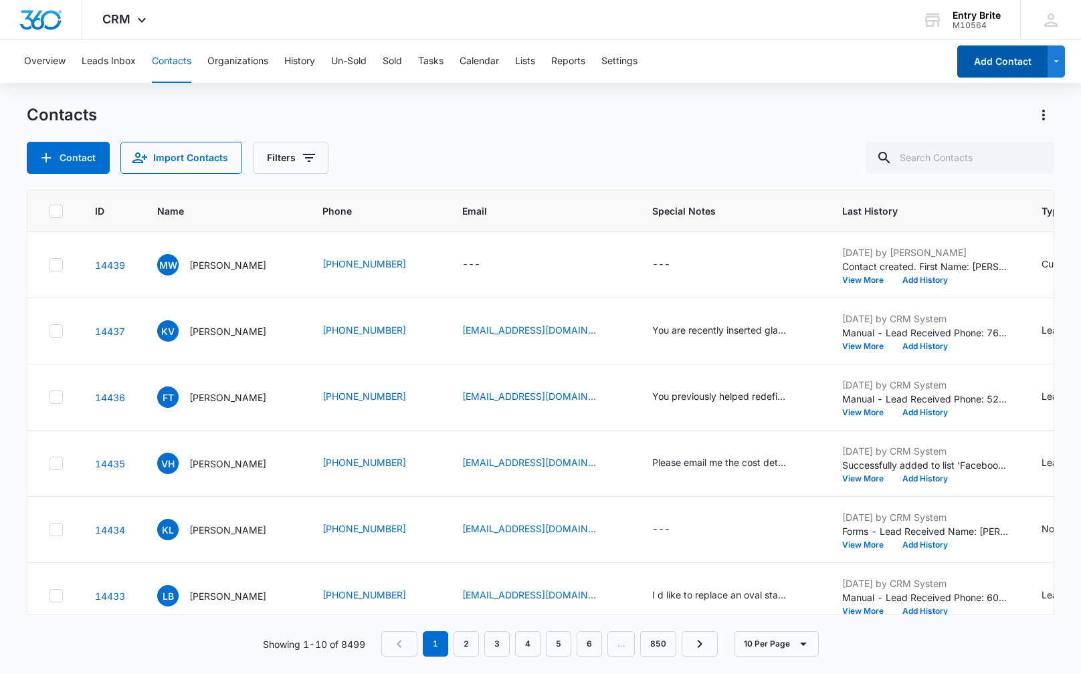
click at [1011, 57] on button "Add Contact" at bounding box center [1002, 61] width 90 height 32
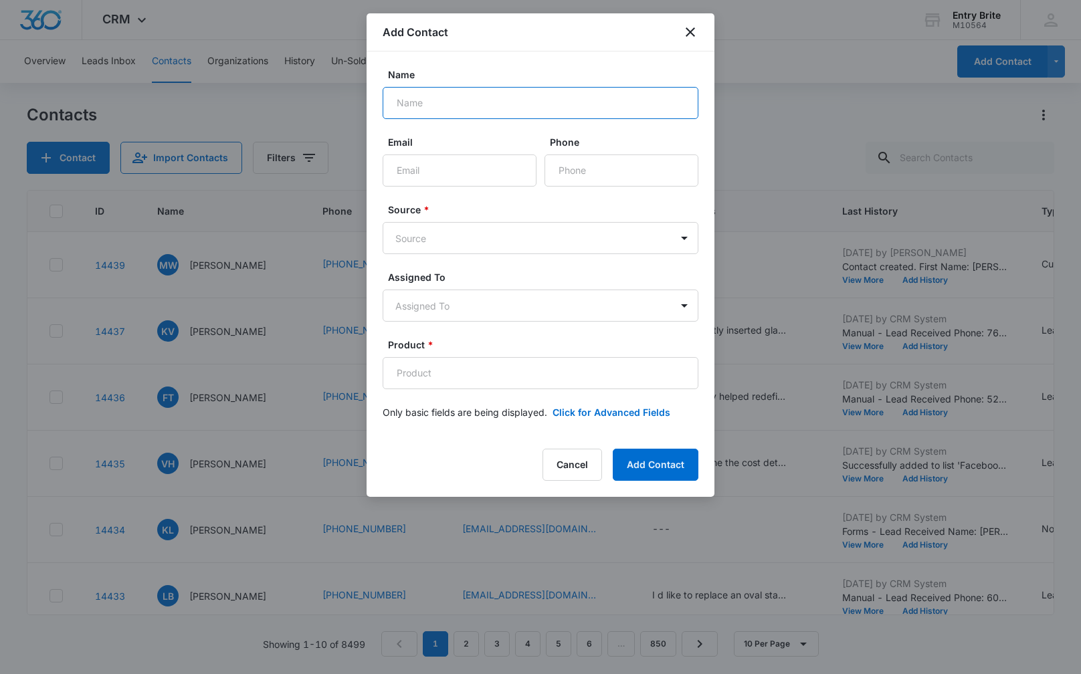
click at [402, 109] on input "Name" at bounding box center [541, 103] width 316 height 32
paste input "[PERSON_NAME] and [PERSON_NAME]"
type input "[PERSON_NAME] and [PERSON_NAME]"
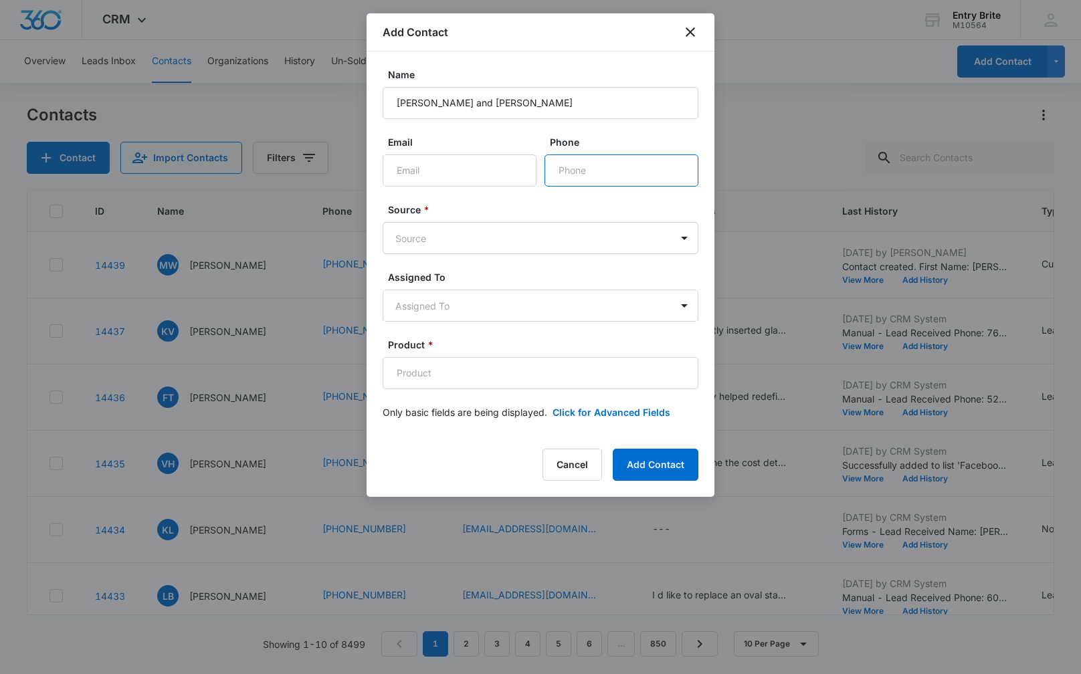
click at [562, 169] on input "Phone" at bounding box center [621, 170] width 154 height 32
paste input "[PHONE_NUMBER]"
type input "[PHONE_NUMBER]"
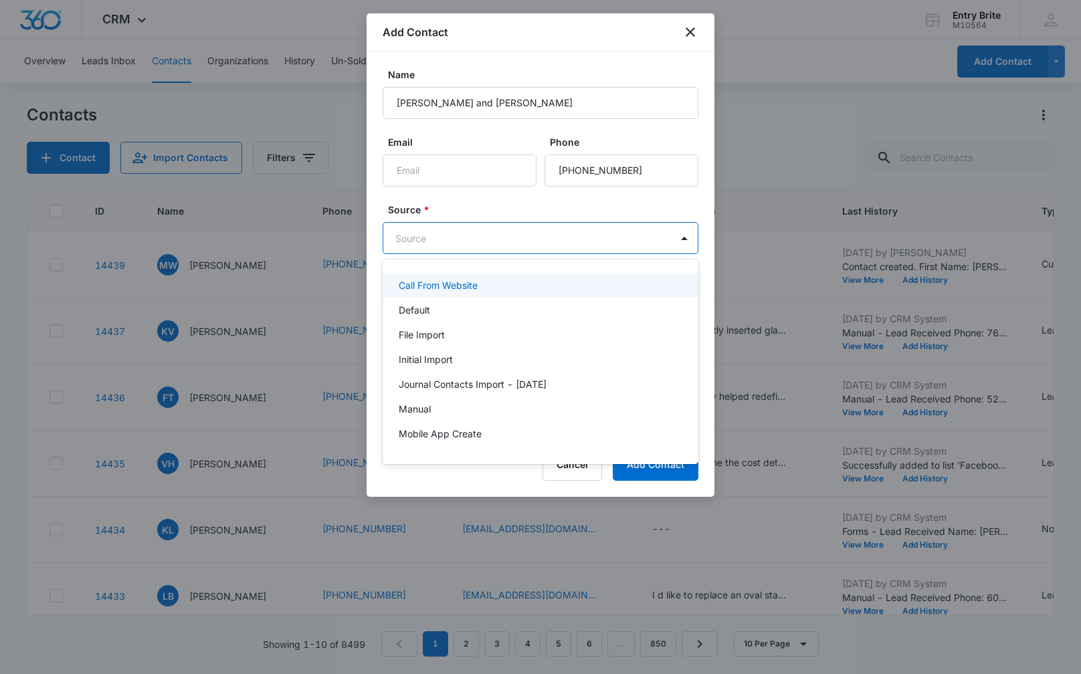
click at [536, 227] on body "CRM Apps Reputation Websites Forms CRM Email Social Content Ads Intelligence Fi…" at bounding box center [540, 337] width 1081 height 674
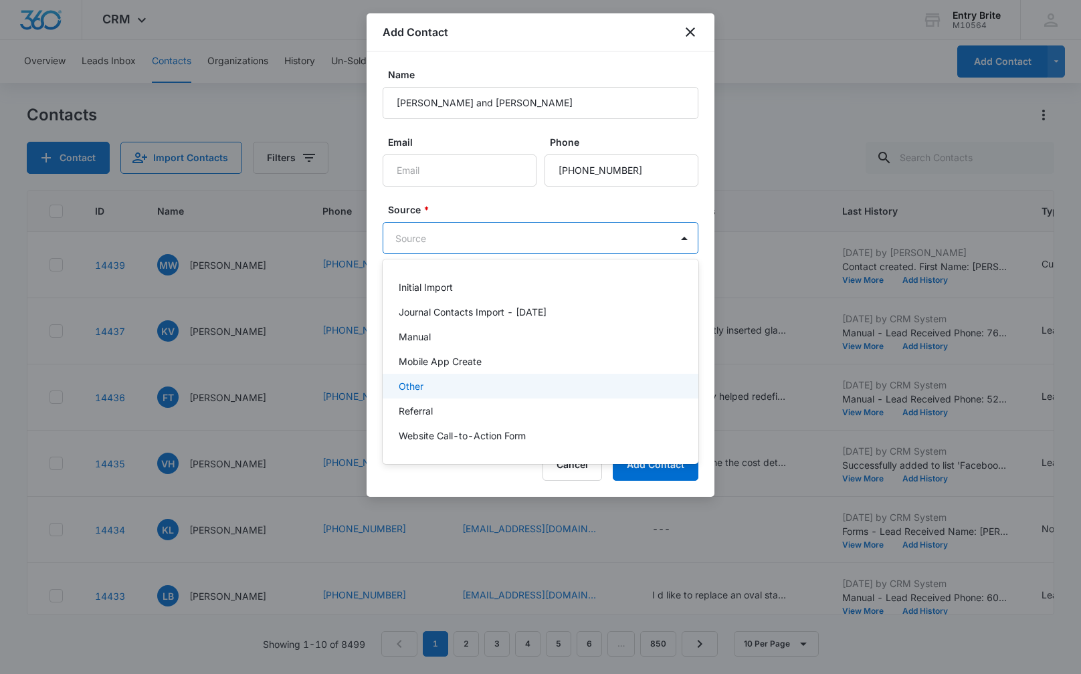
click at [486, 391] on div "Other" at bounding box center [539, 386] width 281 height 14
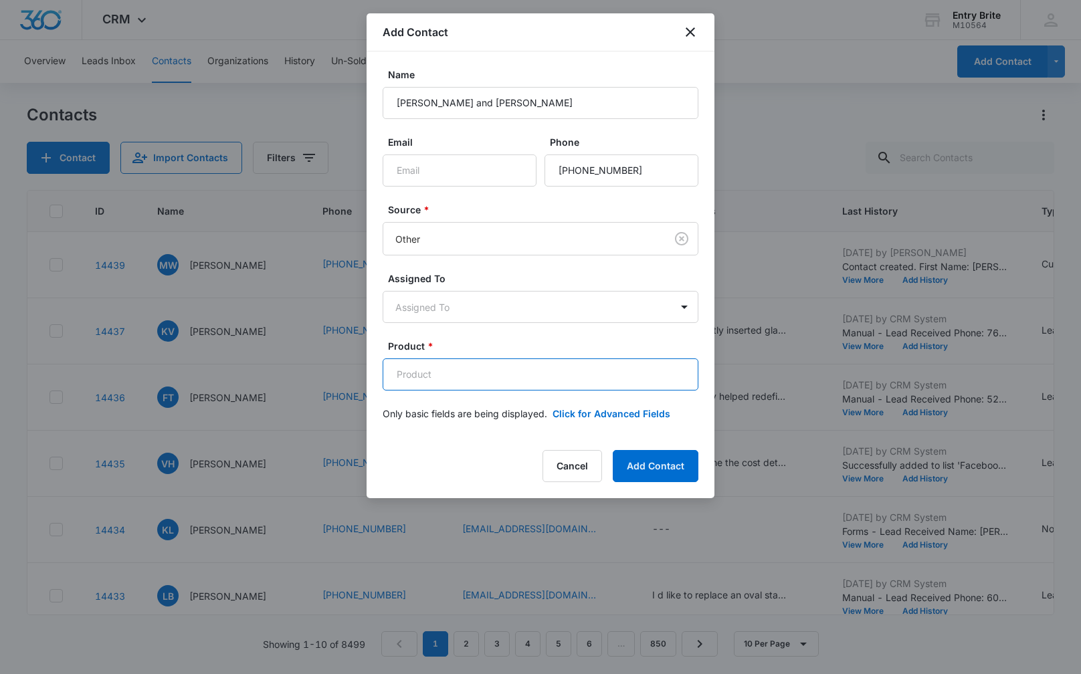
click at [406, 379] on input "Product *" at bounding box center [541, 374] width 316 height 32
paste input "Barcelona exposed vented iron"
type input "Barcelona exposed vented iron"
click at [623, 413] on button "Click for Advanced Fields" at bounding box center [611, 414] width 118 height 14
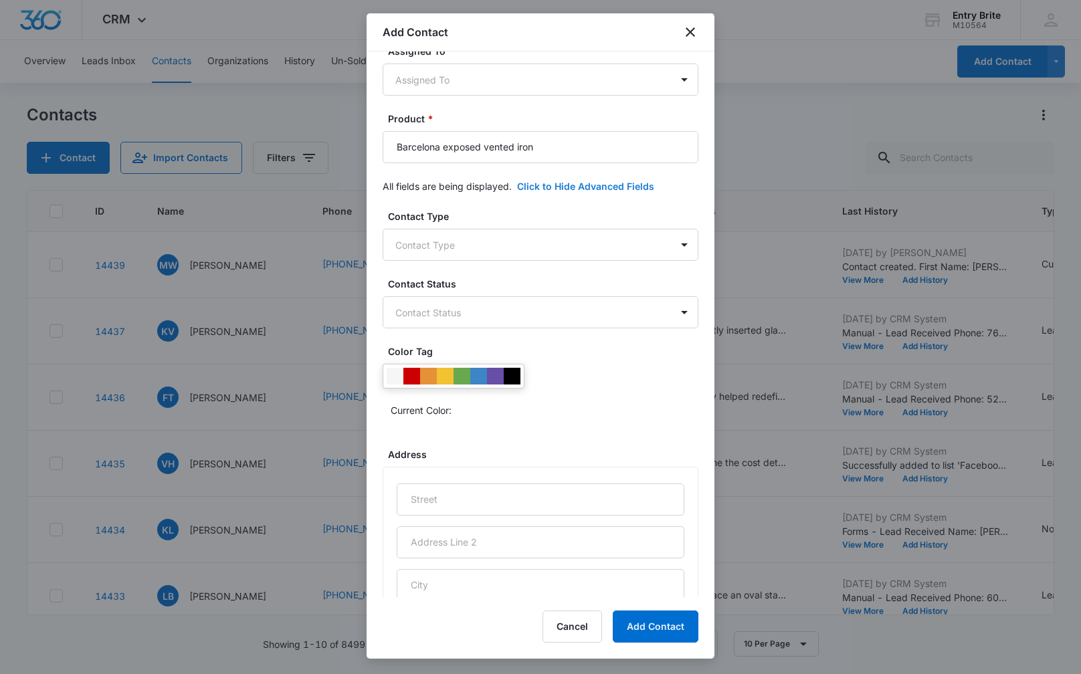
scroll to position [268, 0]
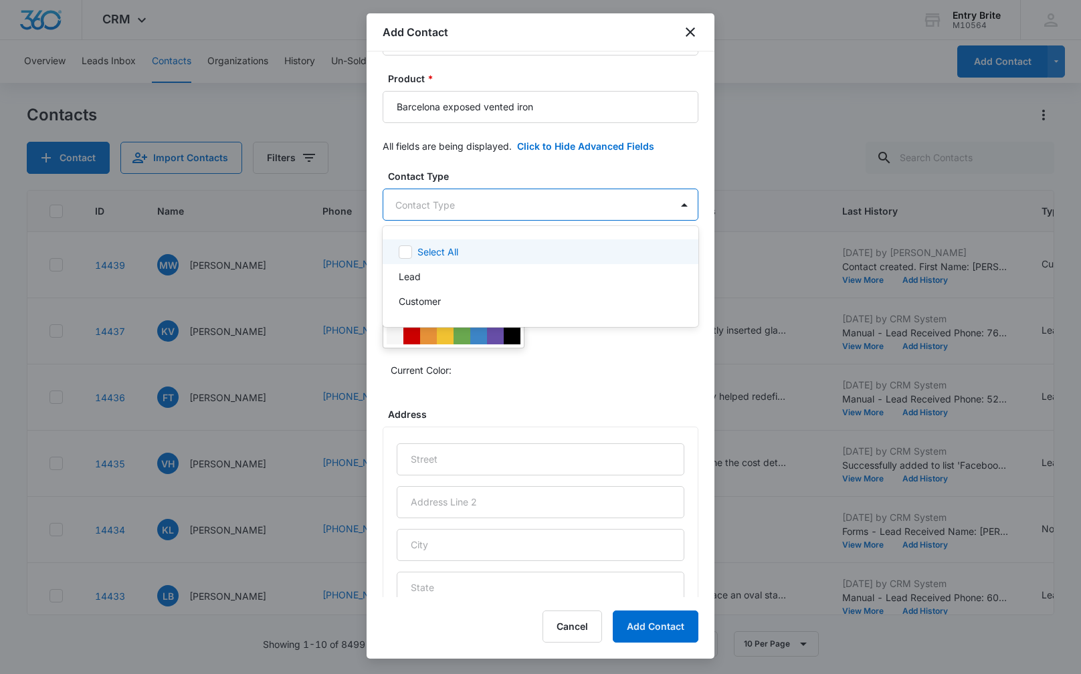
click at [562, 203] on body "CRM Apps Reputation Websites Forms CRM Email Social Content Ads Intelligence Fi…" at bounding box center [540, 337] width 1081 height 674
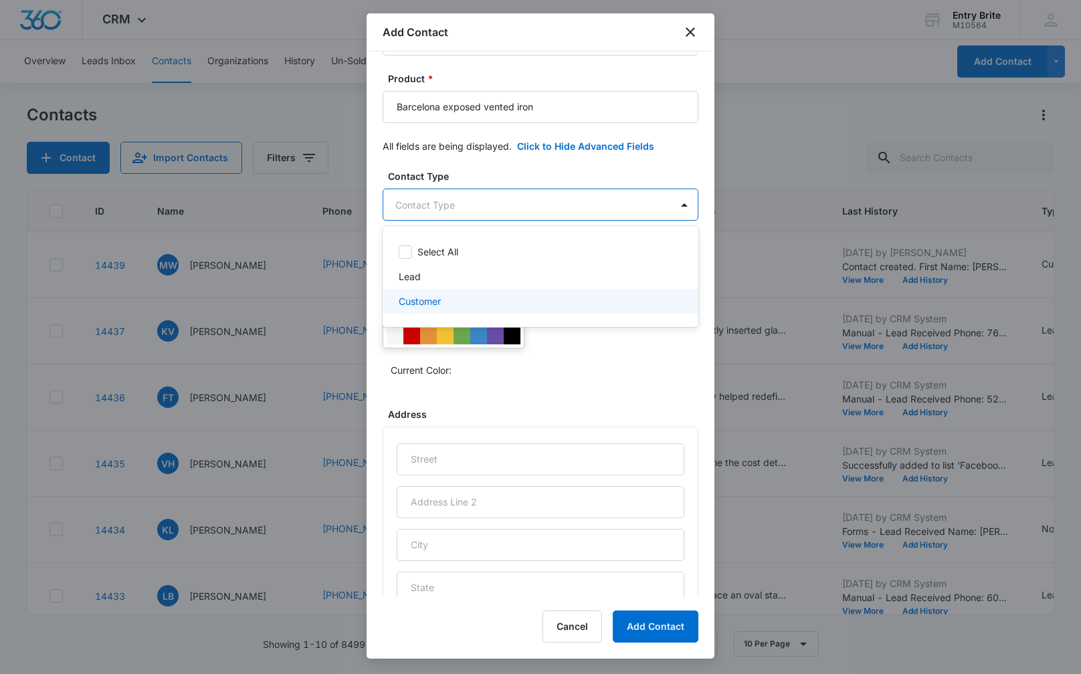
click at [546, 300] on div "Customer" at bounding box center [539, 301] width 281 height 14
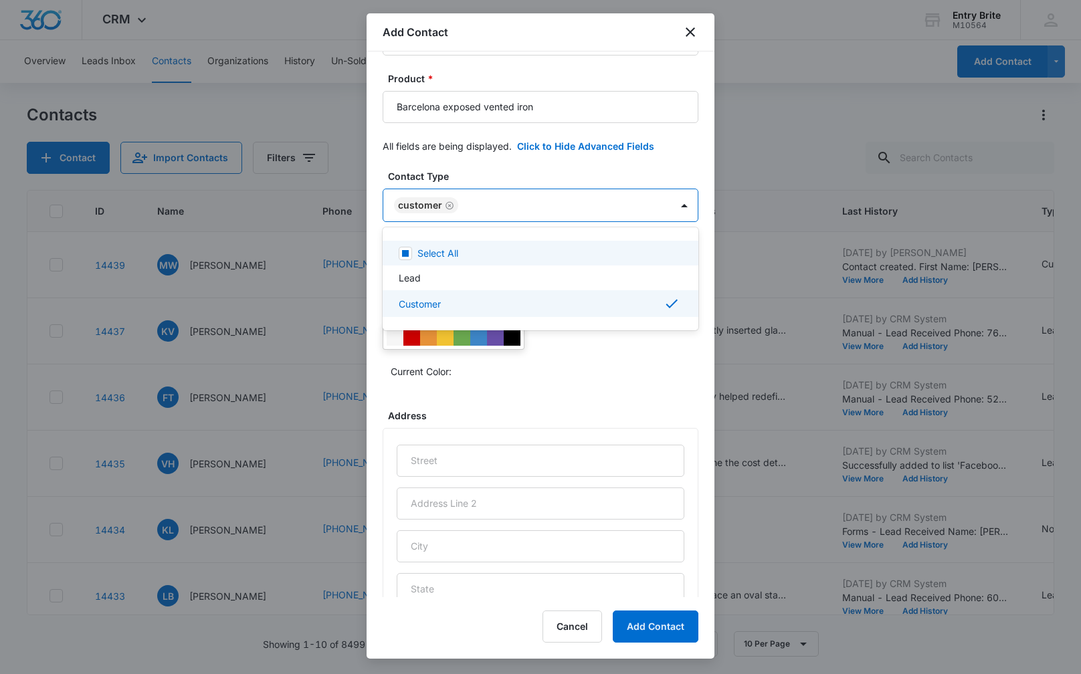
click at [546, 173] on div at bounding box center [540, 337] width 1081 height 674
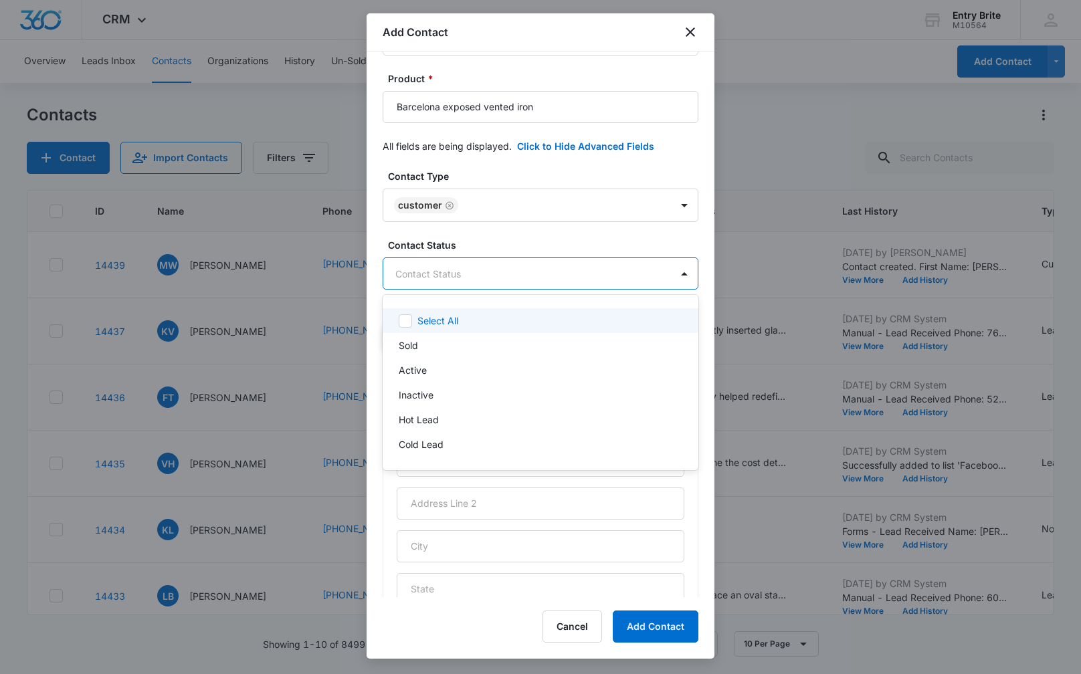
click at [503, 273] on body "CRM Apps Reputation Websites Forms CRM Email Social Content Ads Intelligence Fi…" at bounding box center [540, 337] width 1081 height 674
click at [449, 333] on div "Sold" at bounding box center [541, 345] width 316 height 25
click at [482, 175] on div at bounding box center [540, 337] width 1081 height 674
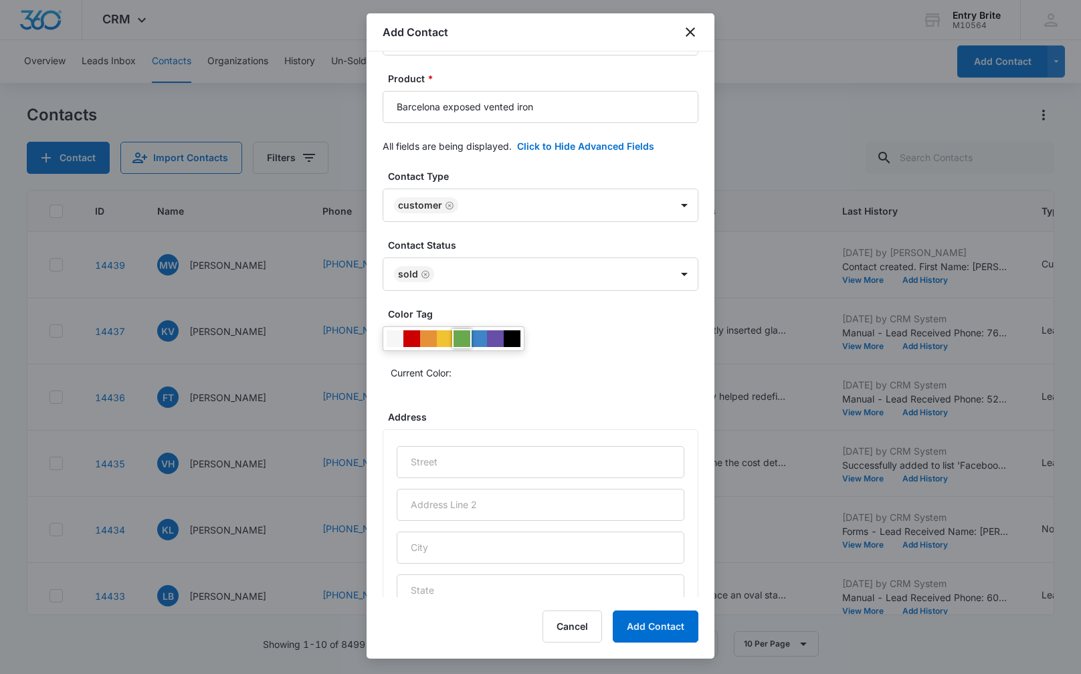
click at [459, 336] on div at bounding box center [461, 338] width 17 height 17
click at [552, 359] on div "Current Color:" at bounding box center [541, 354] width 316 height 57
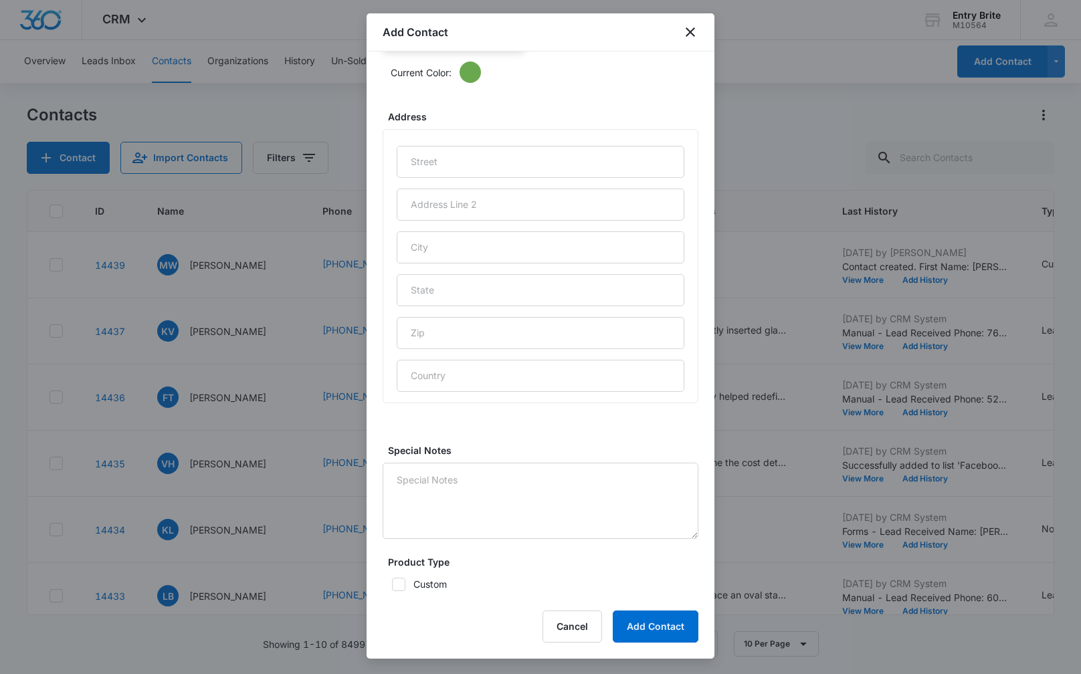
scroll to position [583, 0]
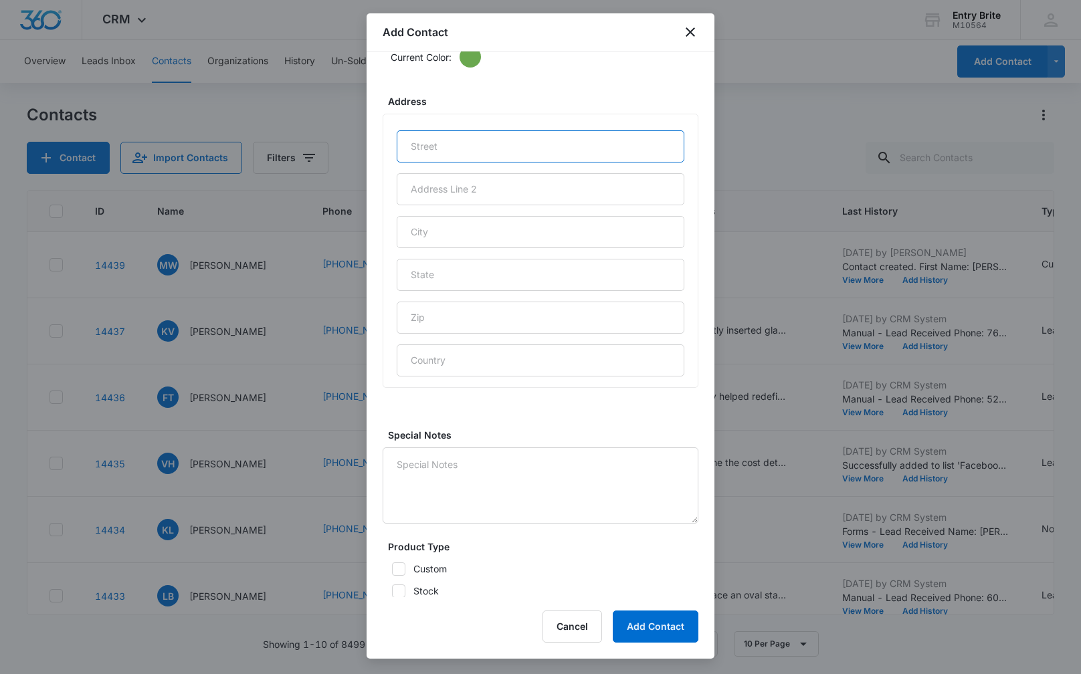
click at [428, 148] on input "text" at bounding box center [541, 146] width 288 height 32
paste input "[STREET_ADDRESS]"
type input "[STREET_ADDRESS]"
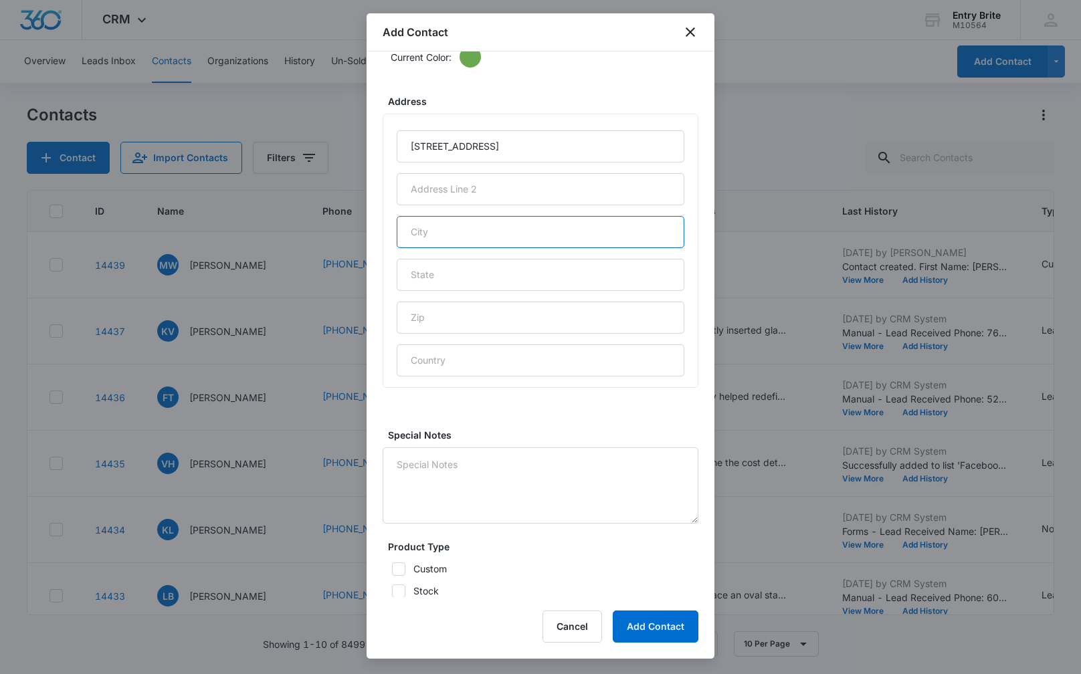
click at [431, 229] on input "text" at bounding box center [541, 232] width 288 height 32
type input "[PERSON_NAME]"
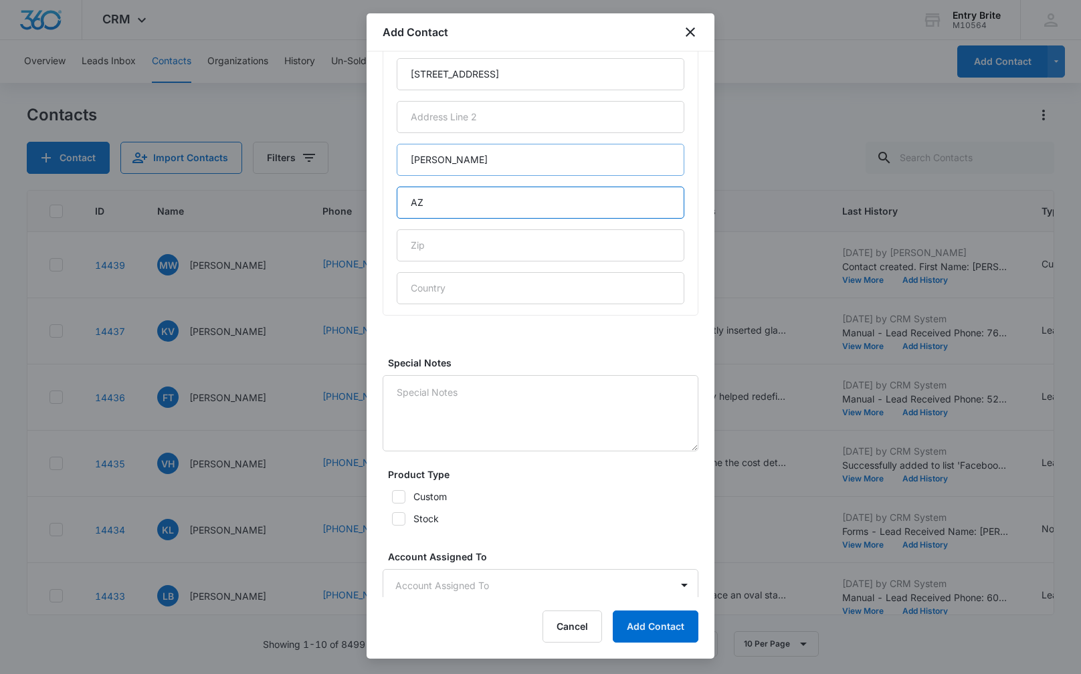
scroll to position [727, 0]
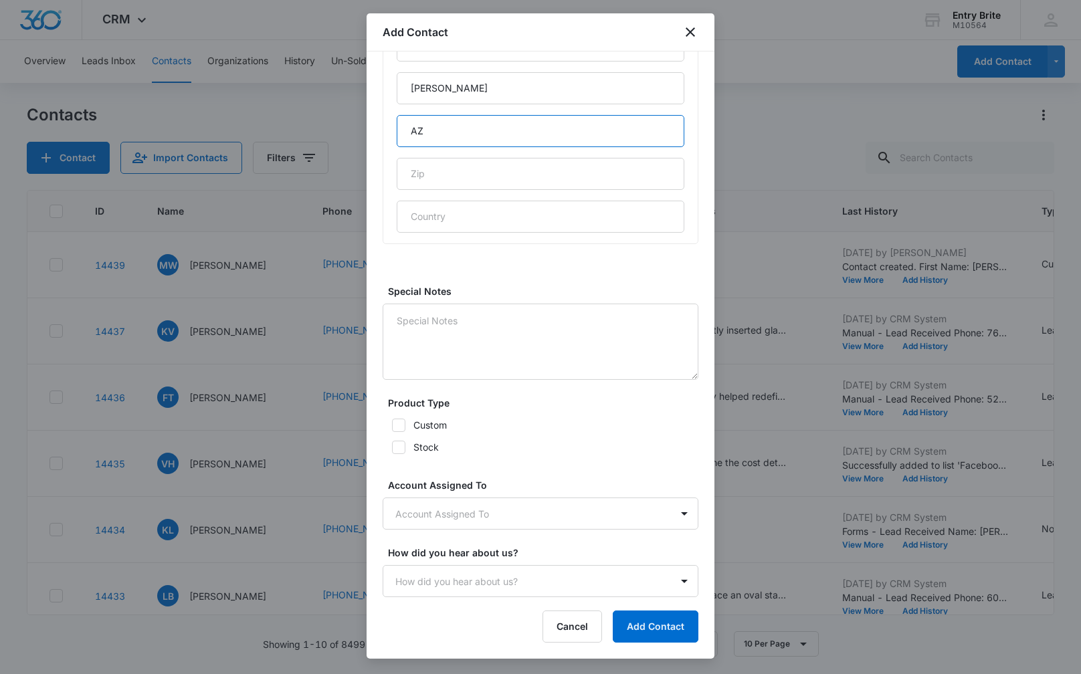
type input "AZ"
click at [404, 429] on icon at bounding box center [399, 425] width 12 height 12
click at [392, 429] on input "Custom" at bounding box center [387, 425] width 9 height 9
checkbox input "true"
click at [430, 512] on body "CRM Apps Reputation Websites Forms CRM Email Social Content Ads Intelligence Fi…" at bounding box center [540, 337] width 1081 height 674
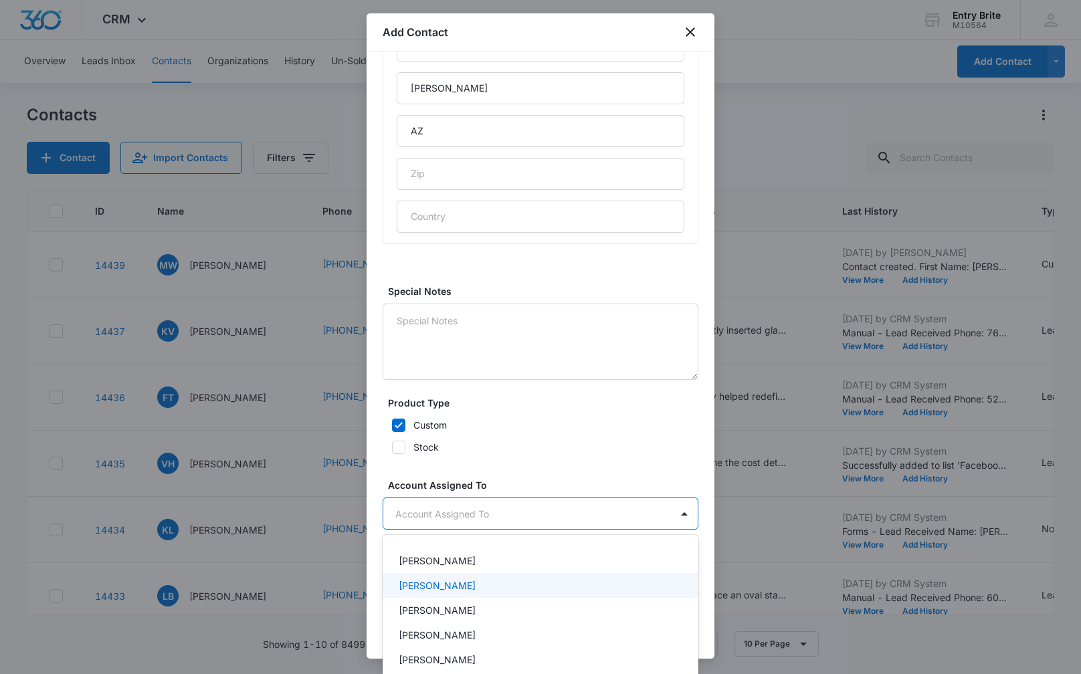
click at [433, 586] on p "[PERSON_NAME]" at bounding box center [437, 586] width 77 height 14
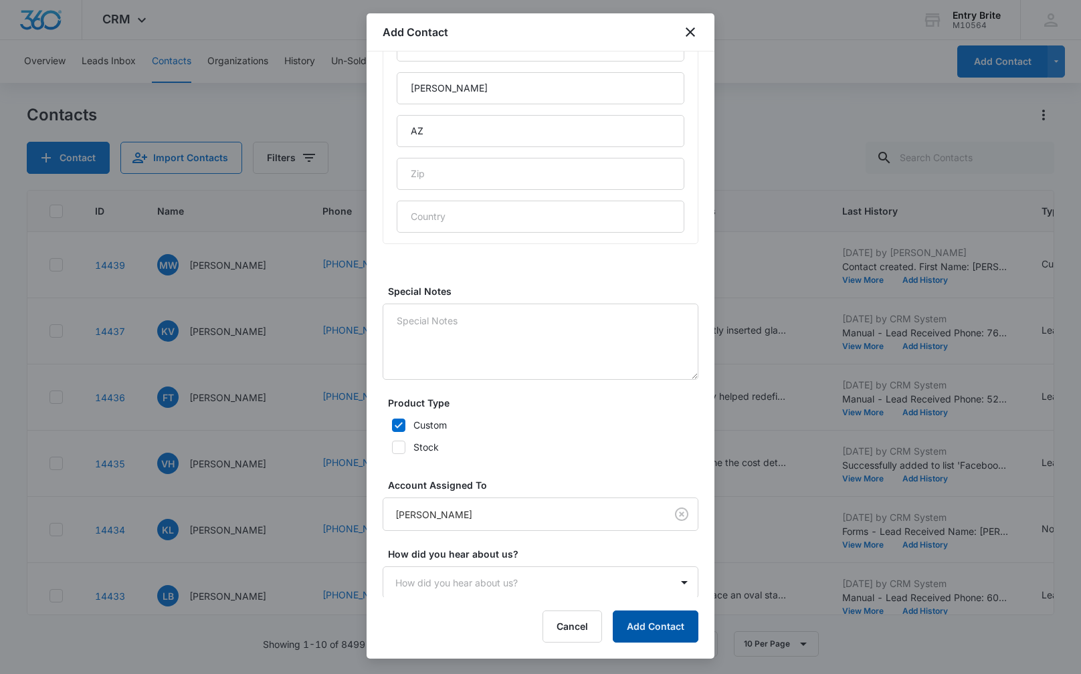
click at [660, 632] on button "Add Contact" at bounding box center [656, 627] width 86 height 32
